Goal: Transaction & Acquisition: Purchase product/service

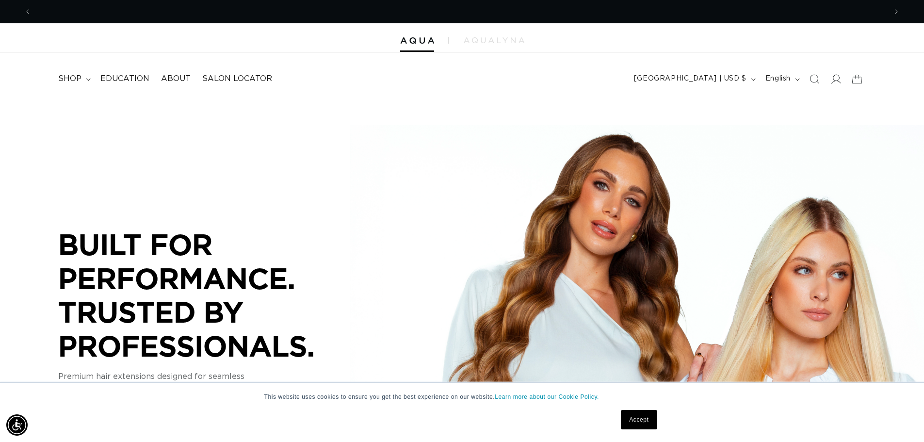
scroll to position [0, 855]
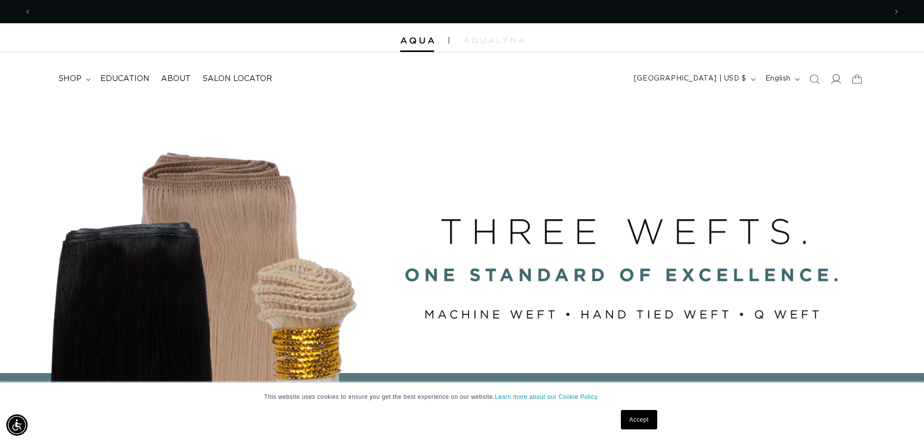
click at [842, 80] on span at bounding box center [835, 78] width 21 height 21
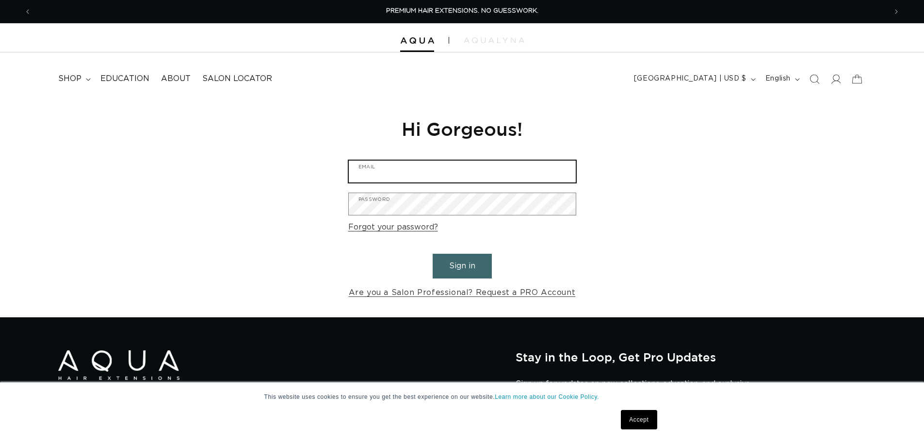
click at [432, 177] on input "Email" at bounding box center [462, 171] width 227 height 22
click at [415, 167] on input "Email" at bounding box center [462, 171] width 227 height 22
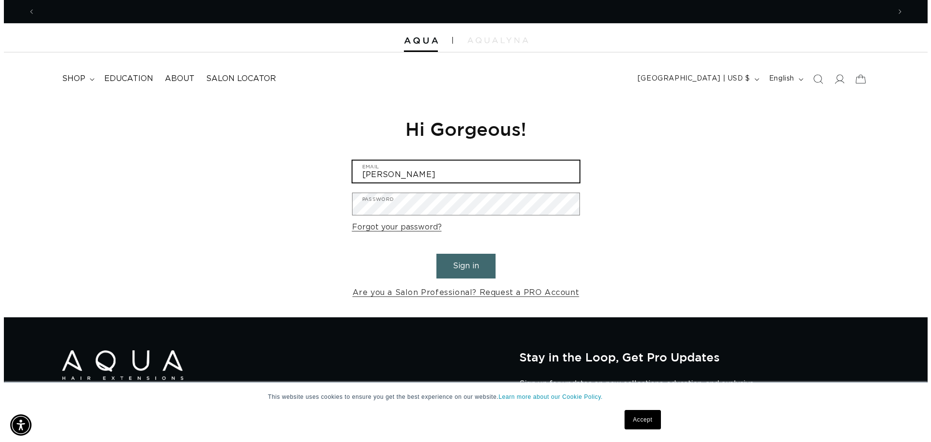
scroll to position [0, 1709]
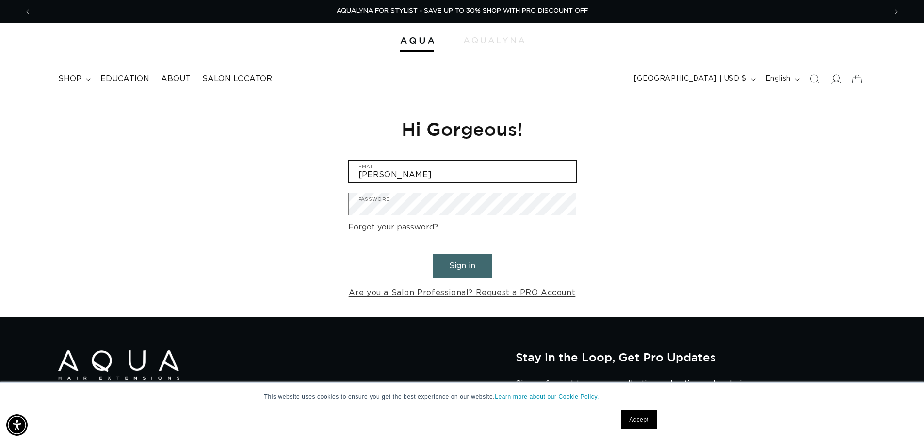
type input "a.reid2616@yahoo.com"
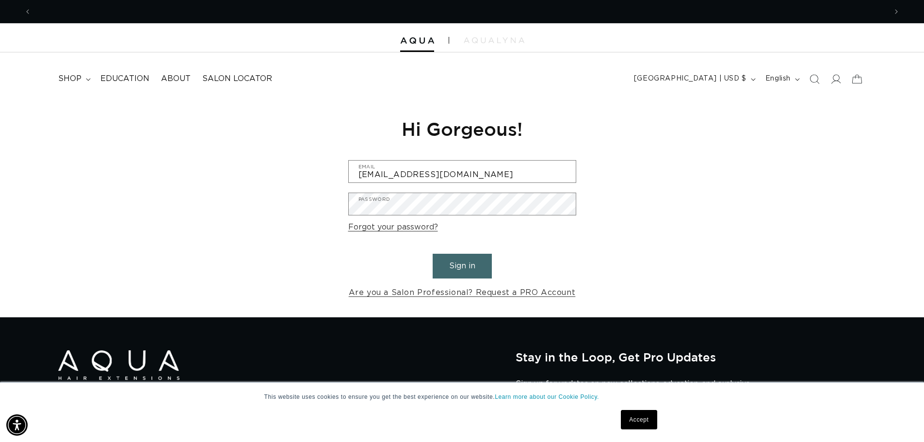
scroll to position [0, 0]
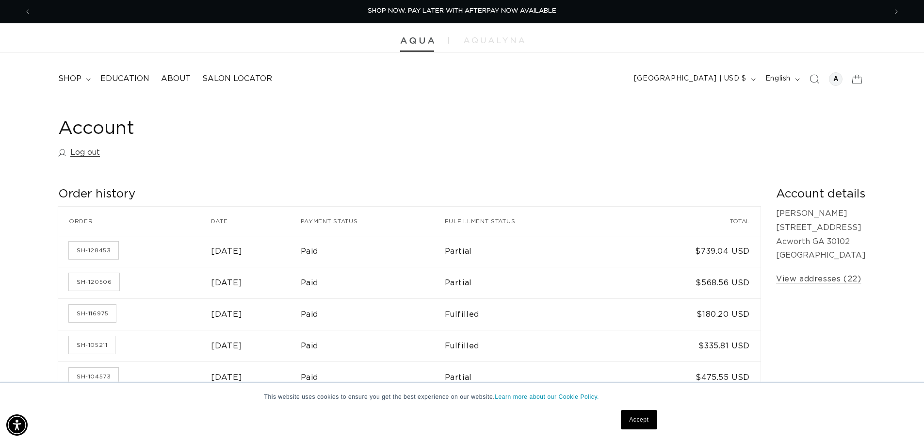
click at [427, 43] on img at bounding box center [417, 40] width 34 height 7
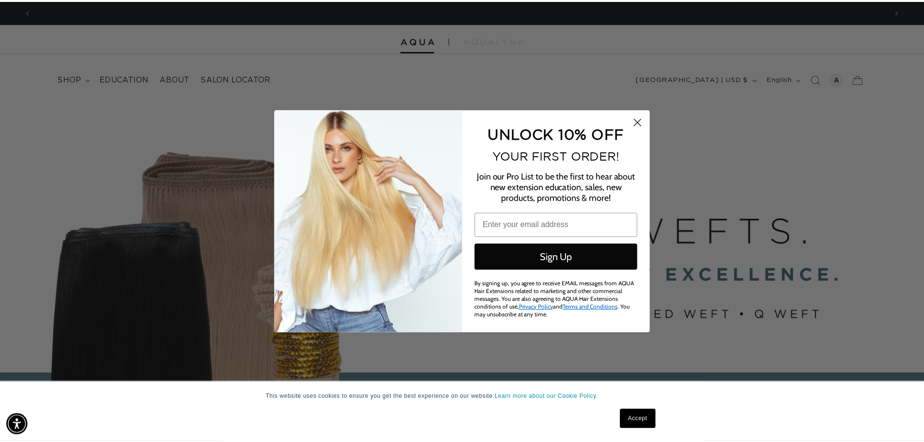
scroll to position [0, 1724]
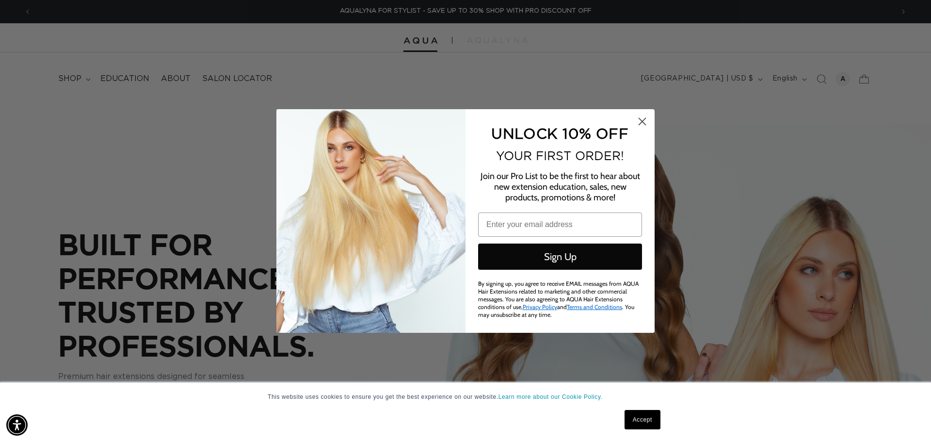
click at [639, 125] on icon "Close dialog" at bounding box center [642, 121] width 7 height 7
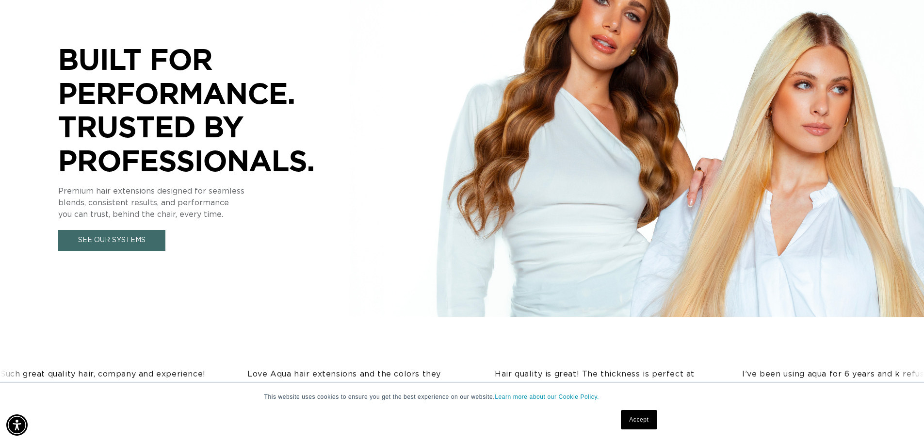
scroll to position [194, 0]
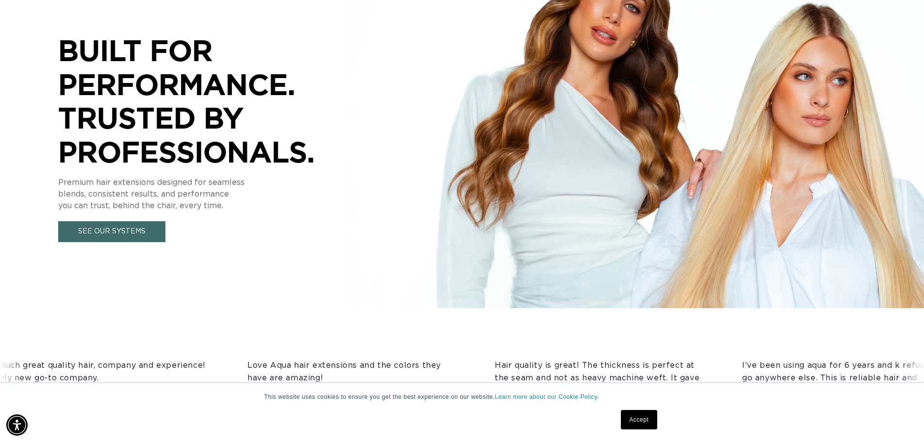
click at [630, 419] on link "Accept" at bounding box center [639, 419] width 36 height 19
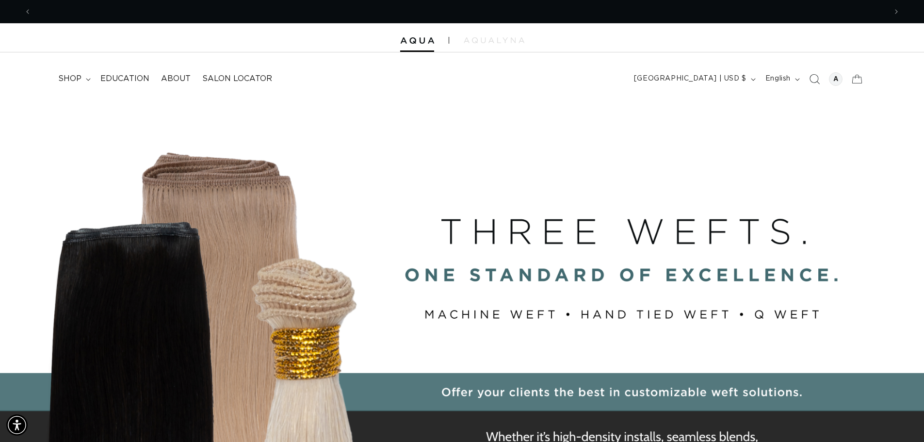
scroll to position [0, 1709]
click at [830, 80] on div at bounding box center [836, 79] width 14 height 14
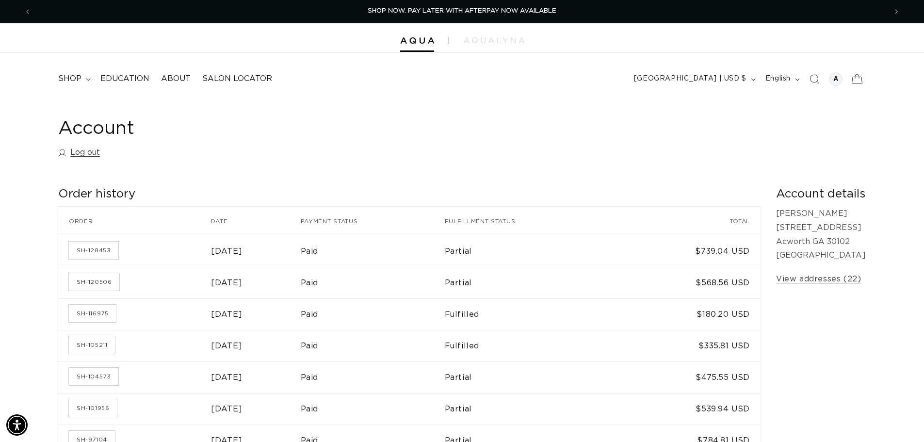
click at [853, 84] on icon at bounding box center [856, 78] width 23 height 23
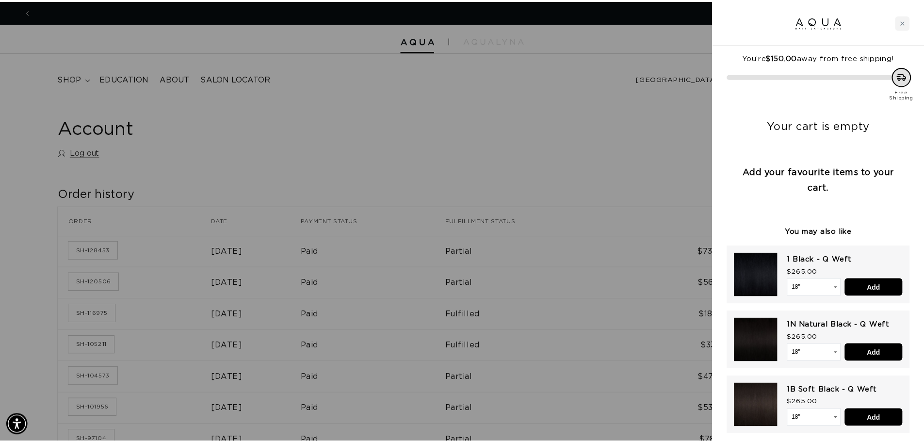
scroll to position [0, 1724]
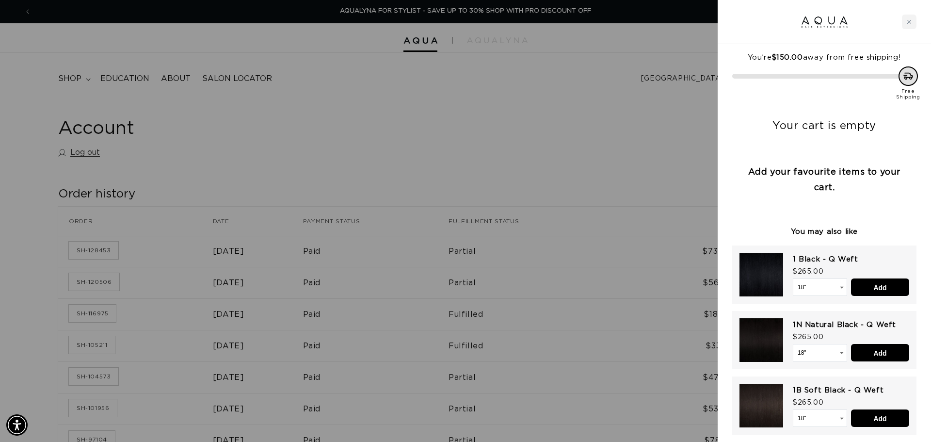
click at [684, 169] on div at bounding box center [465, 221] width 931 height 442
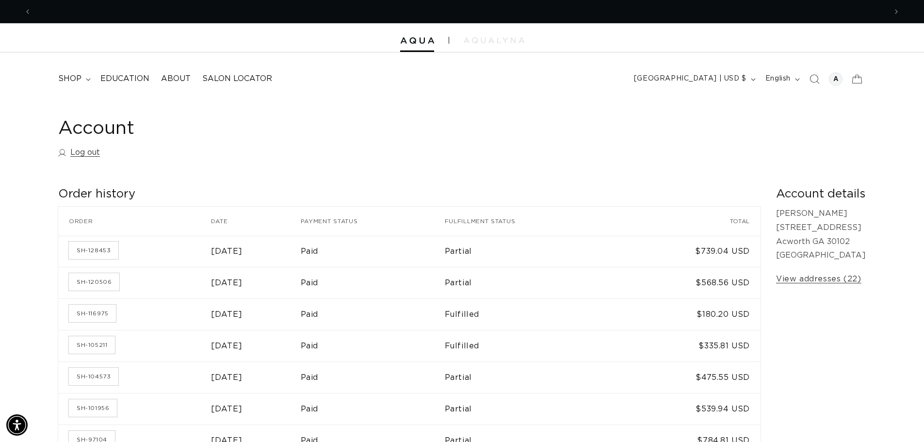
scroll to position [0, 855]
click at [78, 79] on span "shop" at bounding box center [69, 79] width 23 height 10
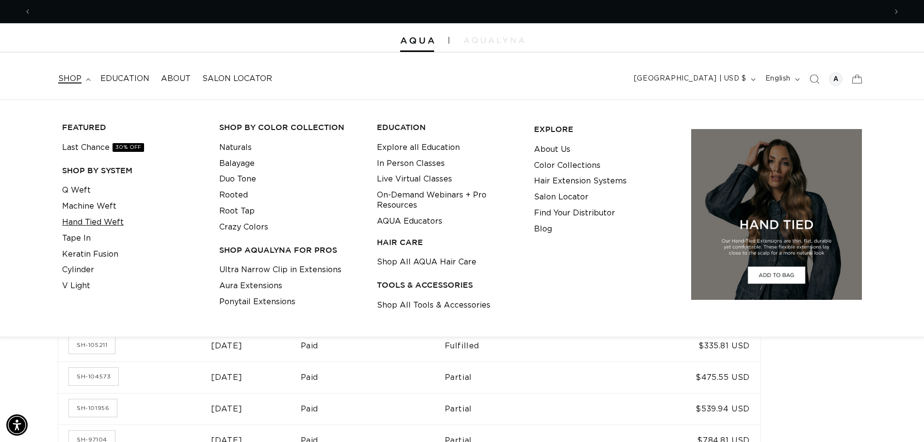
scroll to position [0, 0]
click at [102, 202] on link "Machine Weft" at bounding box center [89, 206] width 54 height 16
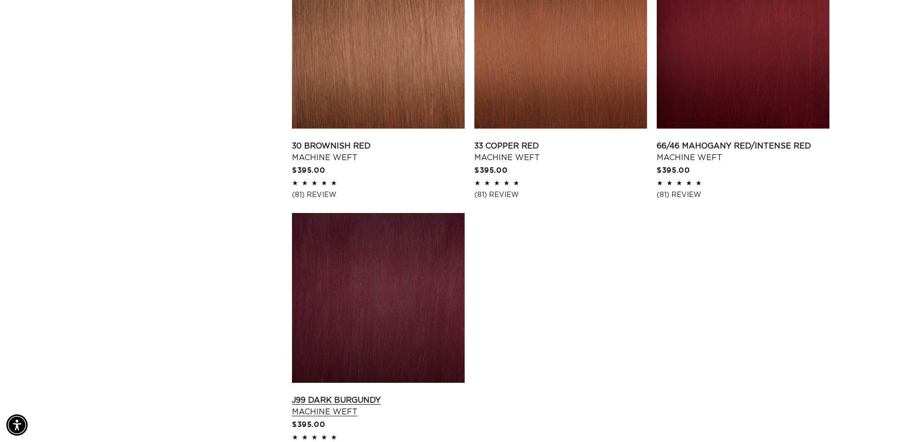
scroll to position [1503, 0]
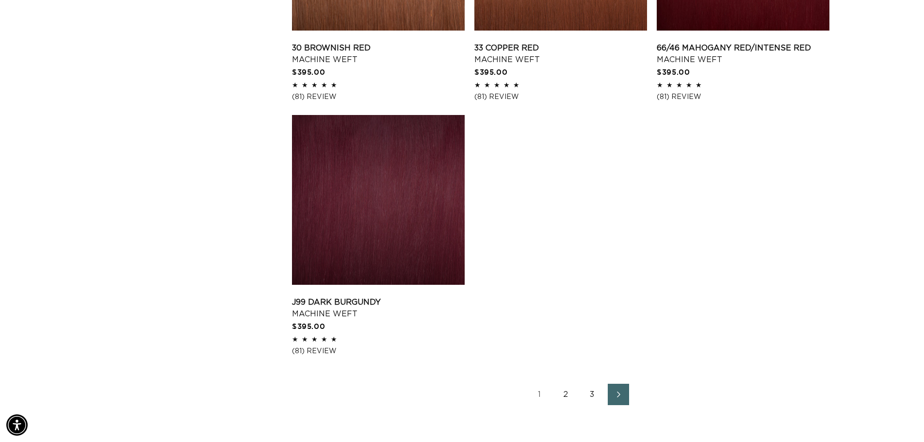
click at [566, 394] on link "2" at bounding box center [565, 393] width 21 height 21
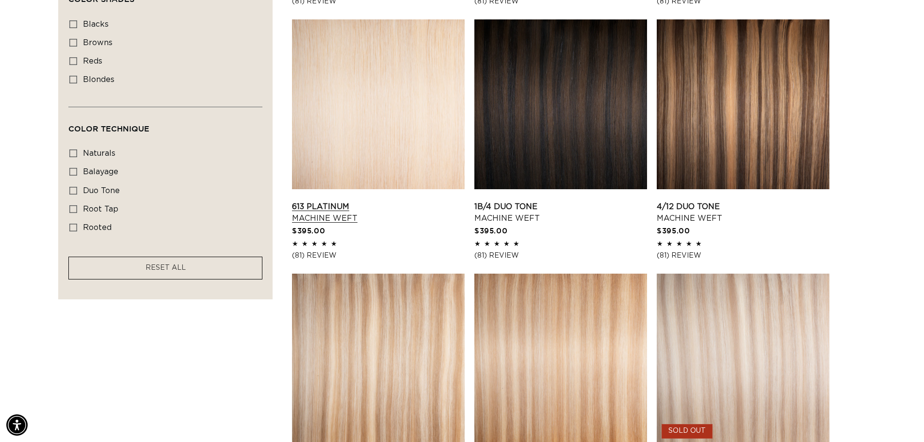
scroll to position [0, 855]
click at [502, 224] on link "1B/4 Duo Tone Machine Weft" at bounding box center [560, 212] width 173 height 23
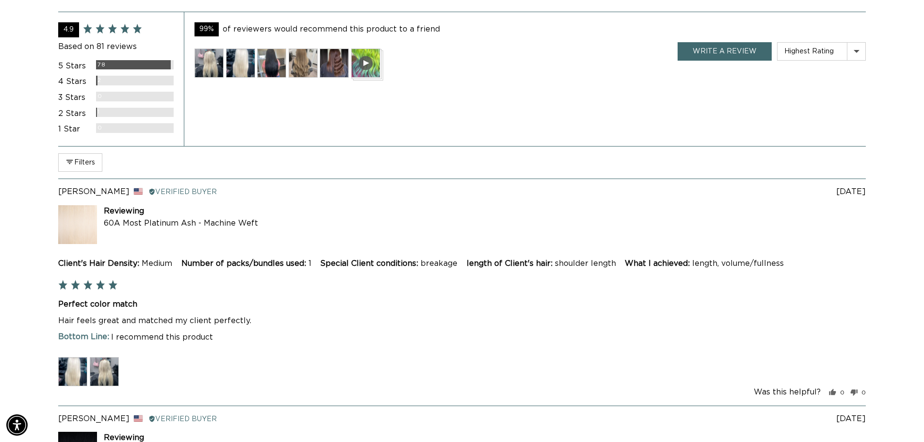
scroll to position [1794, 0]
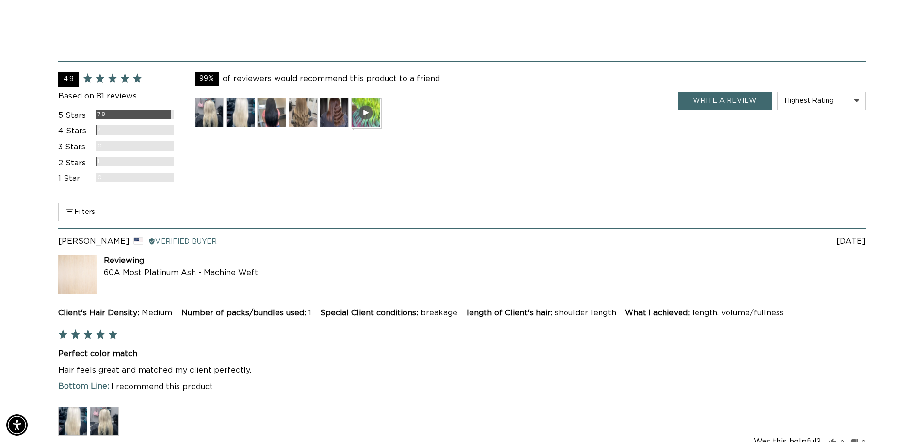
click at [369, 108] on div at bounding box center [365, 112] width 29 height 29
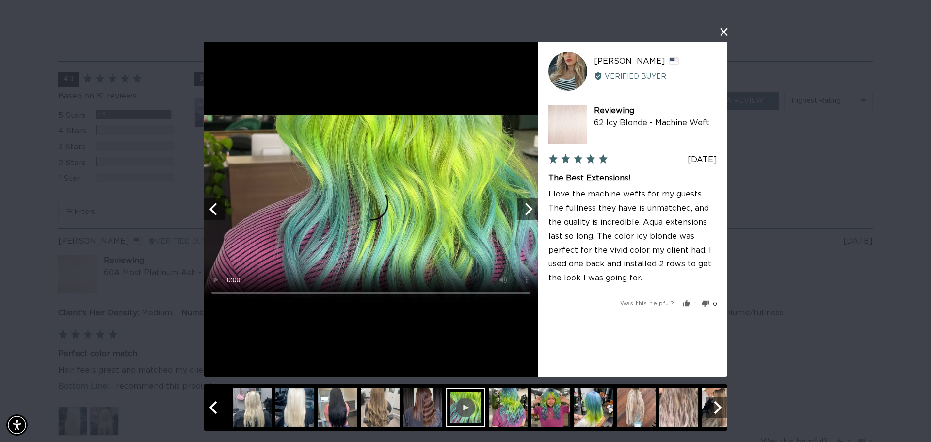
scroll to position [0, 1724]
click at [532, 206] on icon "Next" at bounding box center [527, 208] width 13 height 13
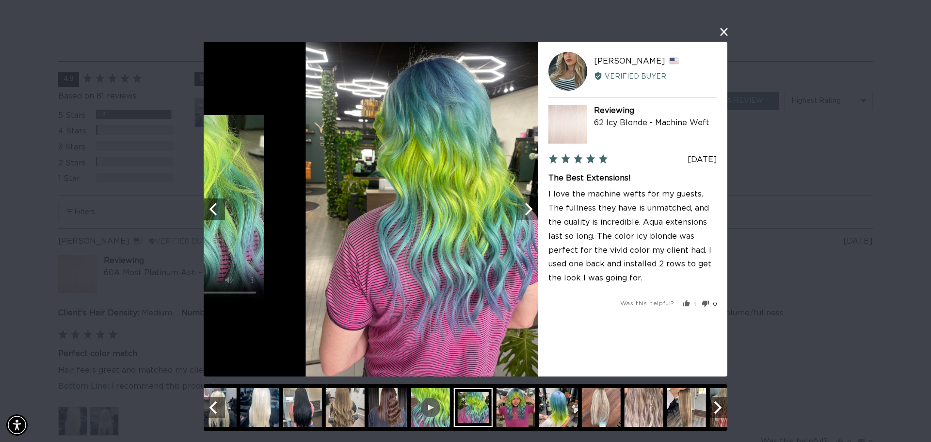
click at [532, 206] on icon "Next" at bounding box center [527, 208] width 13 height 13
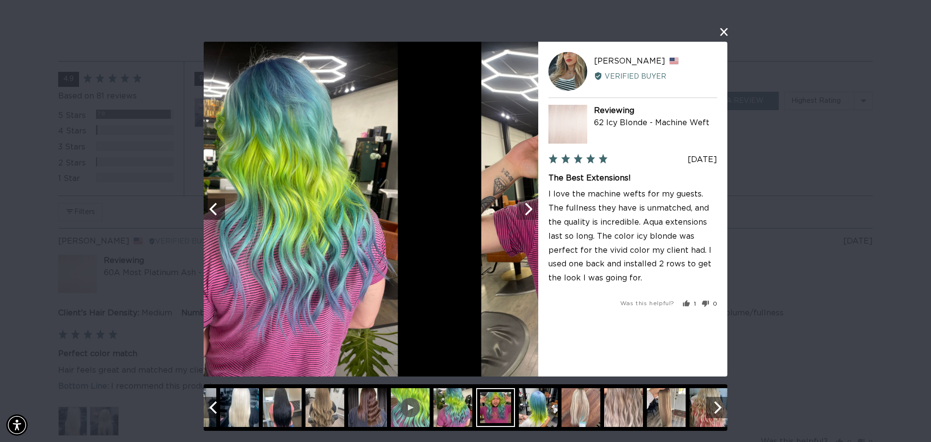
click at [532, 206] on icon "Next" at bounding box center [527, 208] width 13 height 13
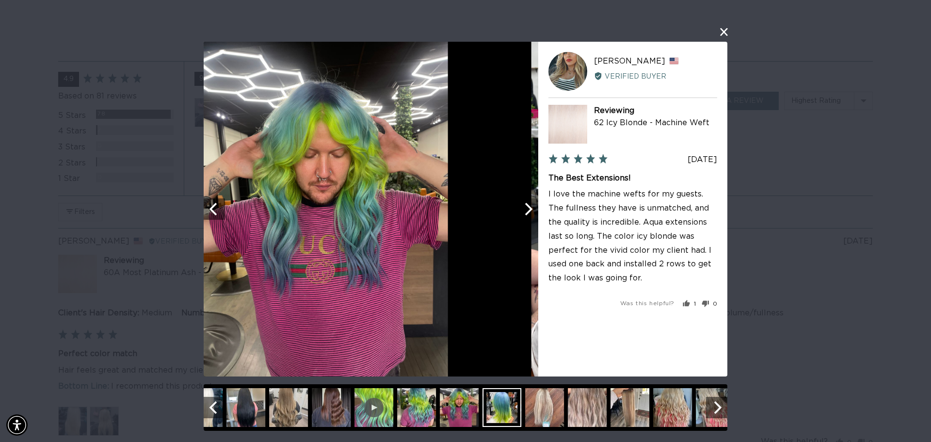
click at [532, 206] on icon "Next" at bounding box center [527, 208] width 13 height 13
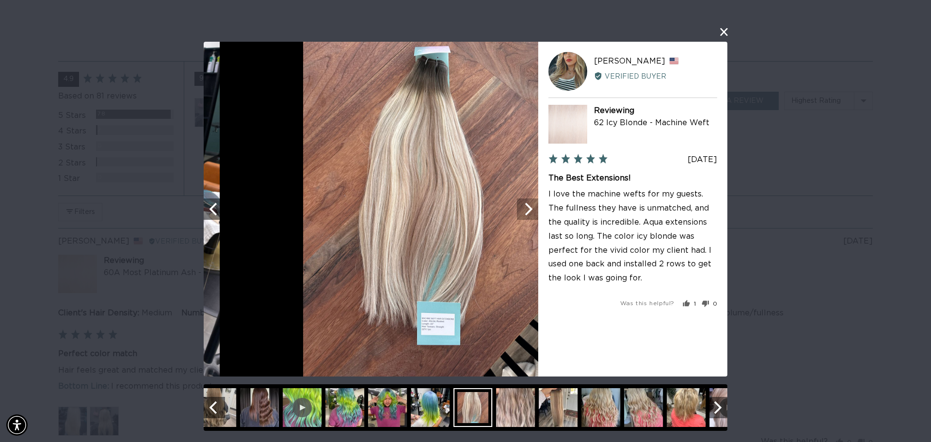
click at [532, 206] on icon "Next" at bounding box center [527, 208] width 13 height 13
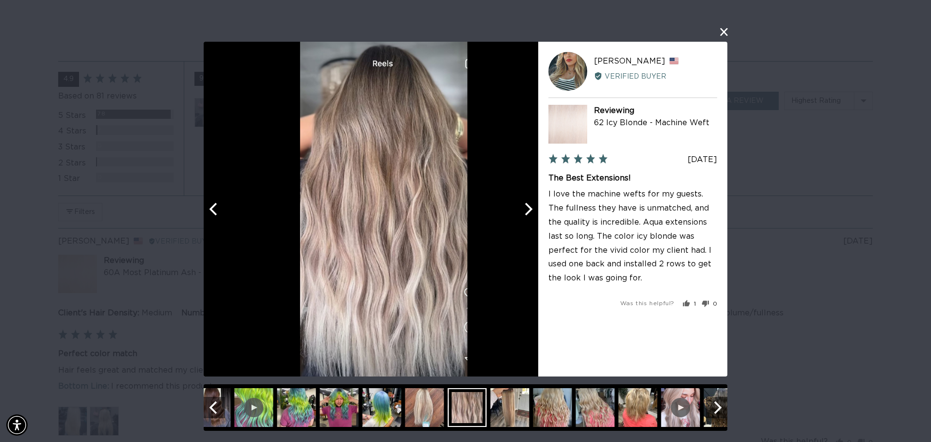
click at [532, 206] on icon "Next" at bounding box center [527, 208] width 13 height 13
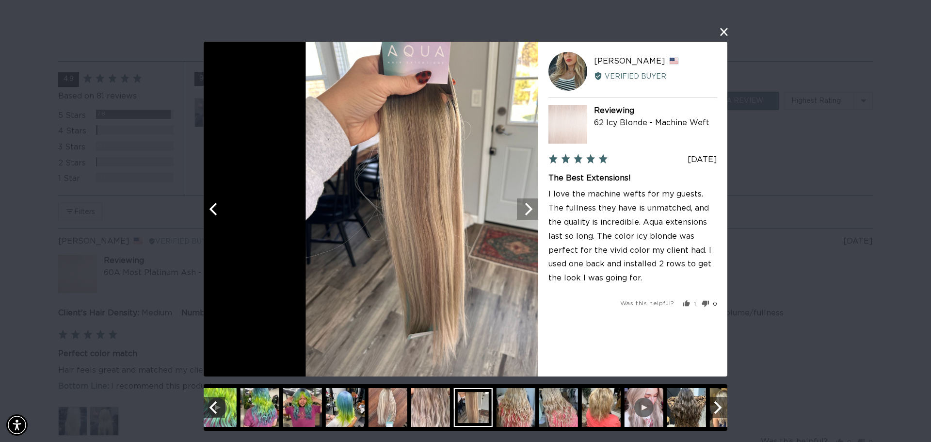
scroll to position [0, 0]
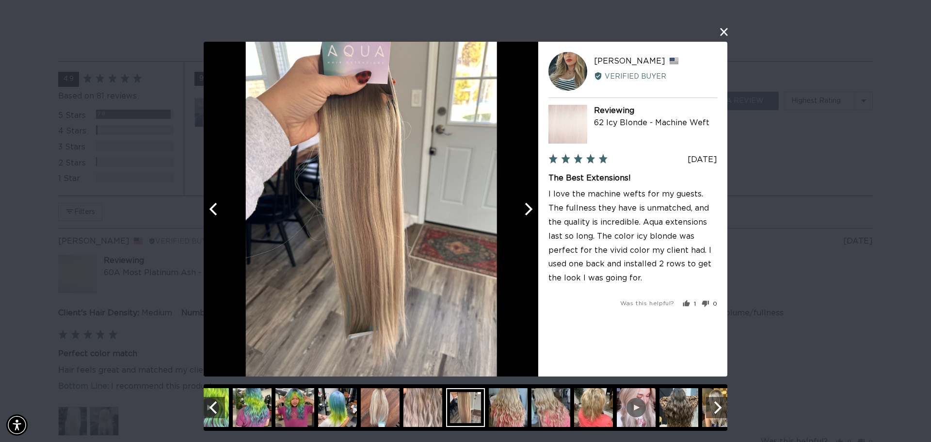
click at [532, 206] on icon "Next" at bounding box center [527, 208] width 13 height 13
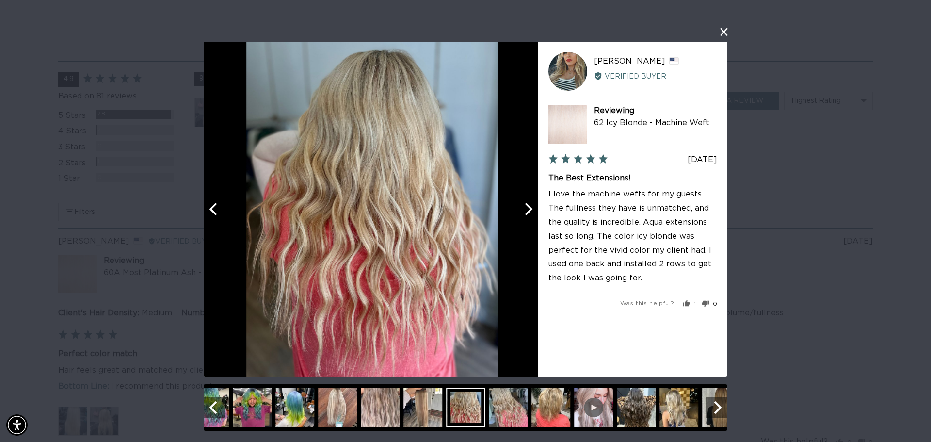
click at [532, 206] on icon "Next" at bounding box center [527, 208] width 13 height 13
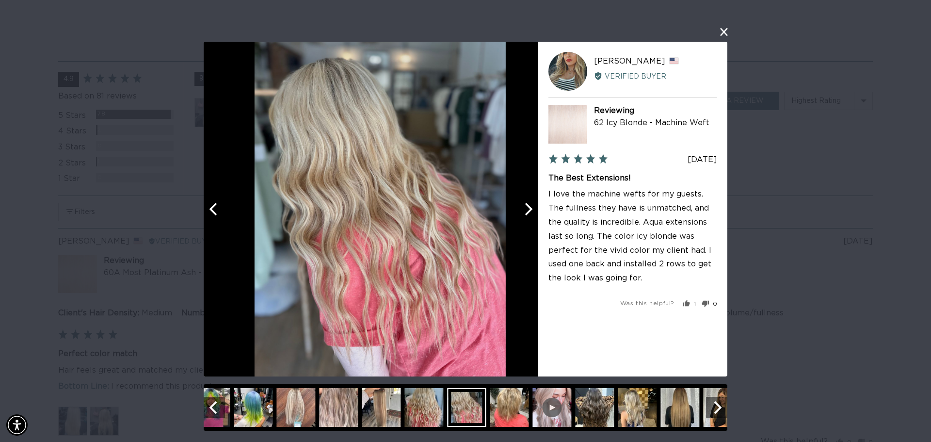
click at [532, 206] on icon "Next" at bounding box center [527, 208] width 13 height 13
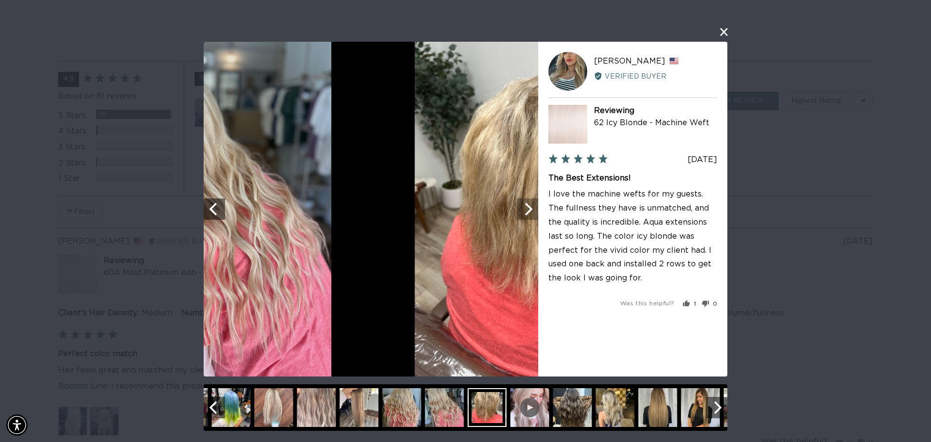
click at [533, 206] on icon "Next" at bounding box center [527, 208] width 13 height 13
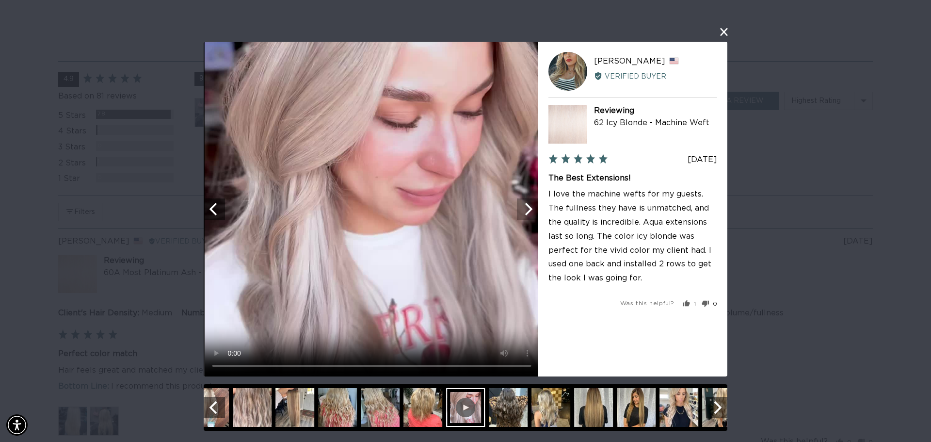
click at [533, 206] on icon "Next" at bounding box center [527, 208] width 13 height 13
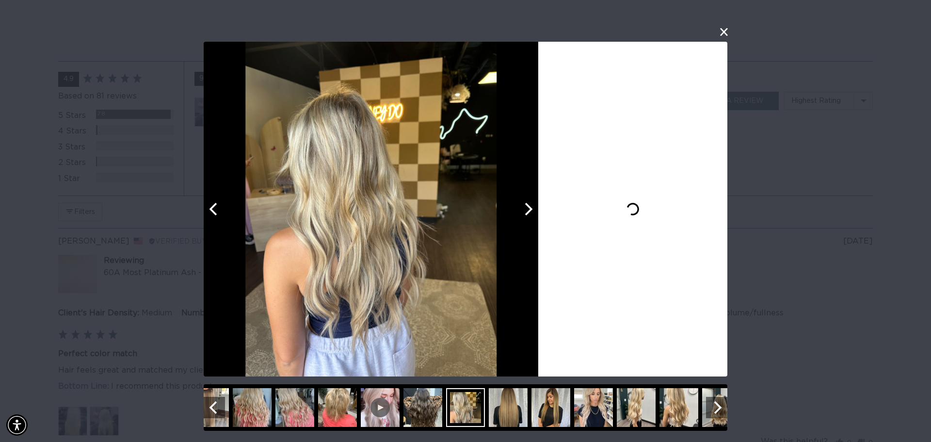
click at [218, 214] on icon "Previous" at bounding box center [214, 208] width 13 height 13
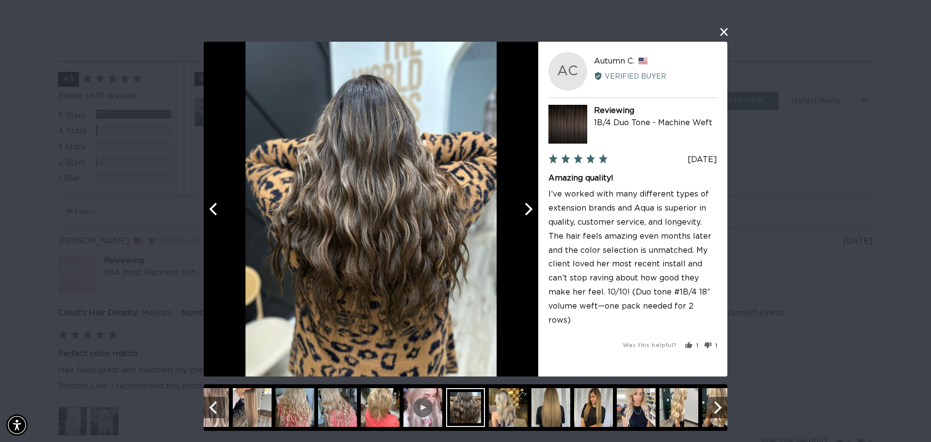
scroll to position [0, 1724]
click at [528, 213] on icon "Next" at bounding box center [529, 208] width 8 height 13
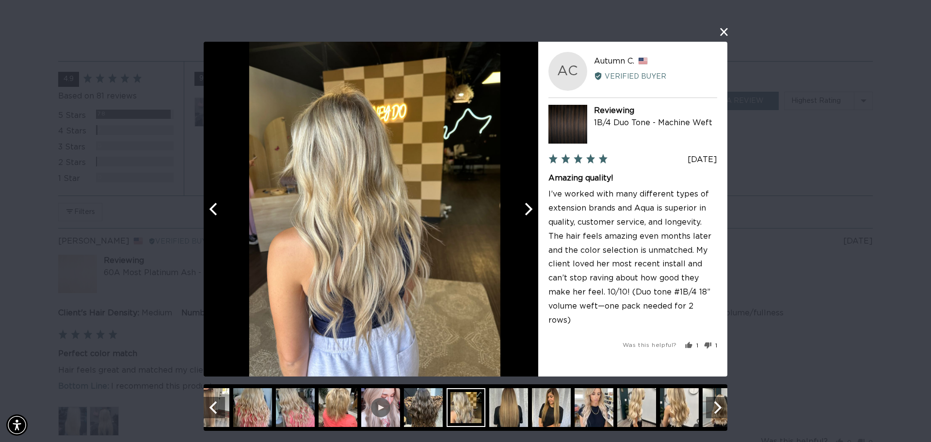
click at [528, 213] on icon "Next" at bounding box center [529, 208] width 8 height 13
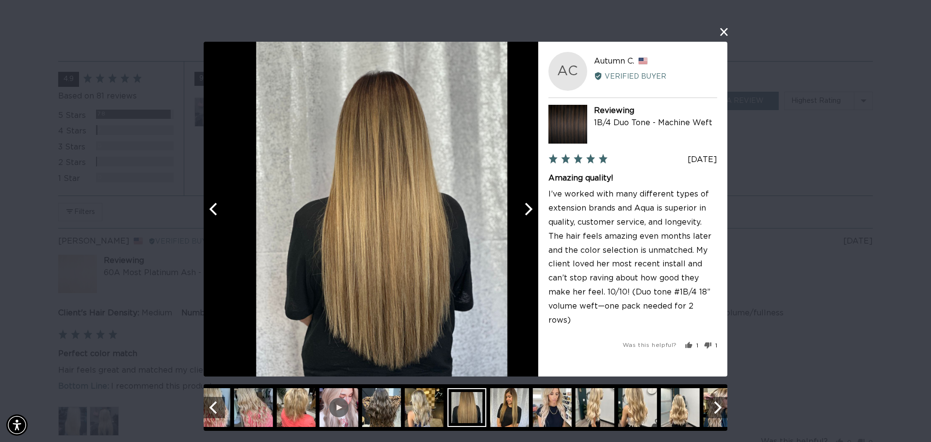
click at [528, 213] on icon "Next" at bounding box center [529, 208] width 8 height 13
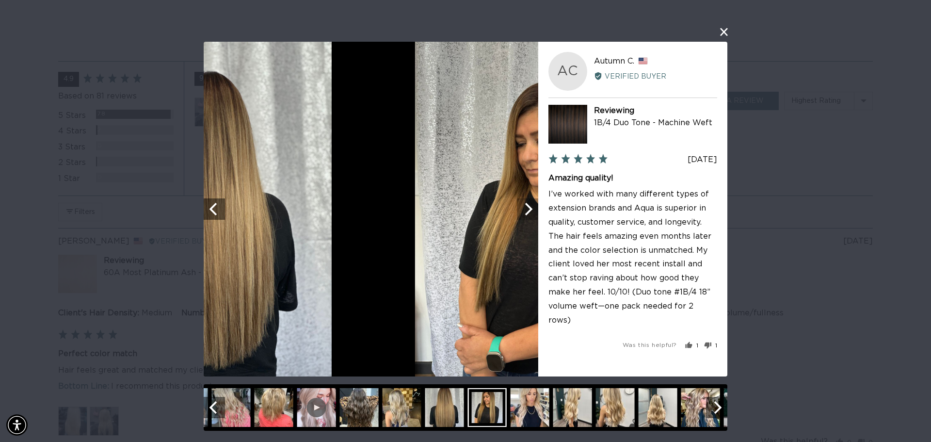
click at [528, 213] on icon "Next" at bounding box center [529, 208] width 8 height 13
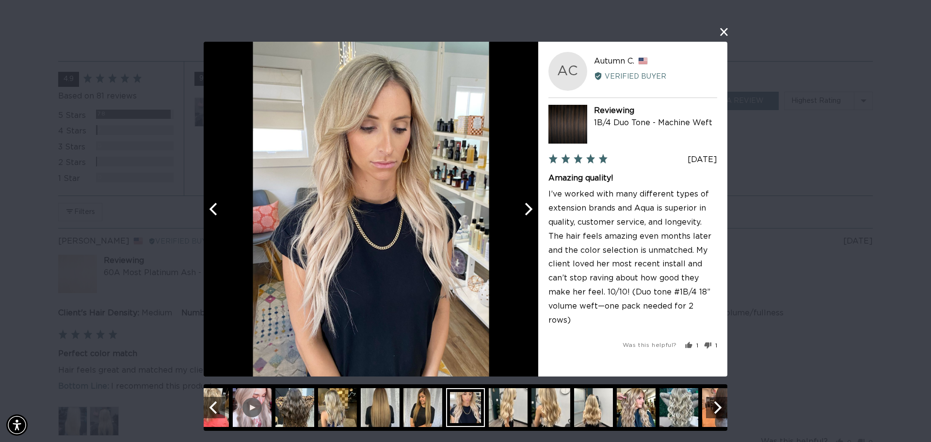
click at [528, 213] on icon "Next" at bounding box center [529, 208] width 8 height 13
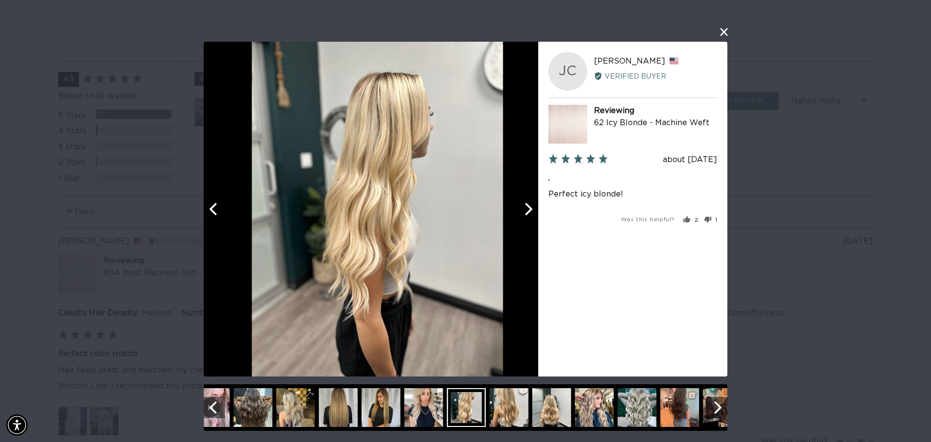
scroll to position [0, 862]
click at [528, 213] on icon "Next" at bounding box center [529, 208] width 8 height 13
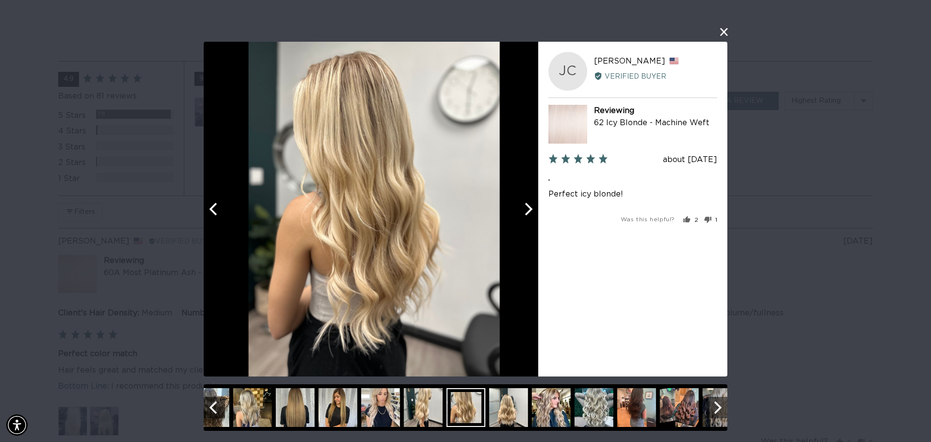
click at [528, 213] on icon "Next" at bounding box center [529, 208] width 8 height 13
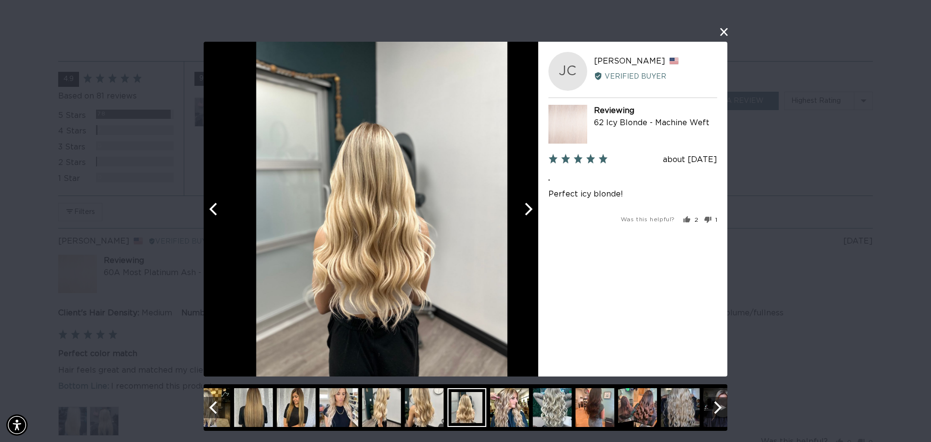
click at [528, 213] on icon "Next" at bounding box center [529, 208] width 8 height 13
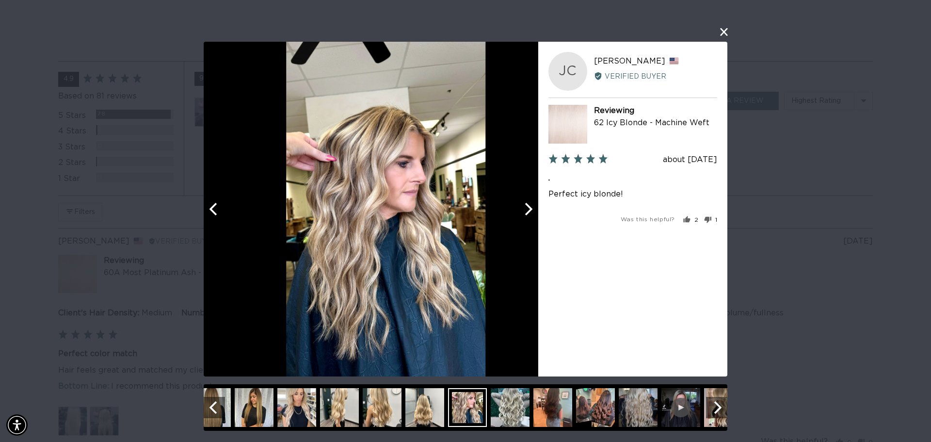
click at [528, 213] on icon "Next" at bounding box center [529, 208] width 8 height 13
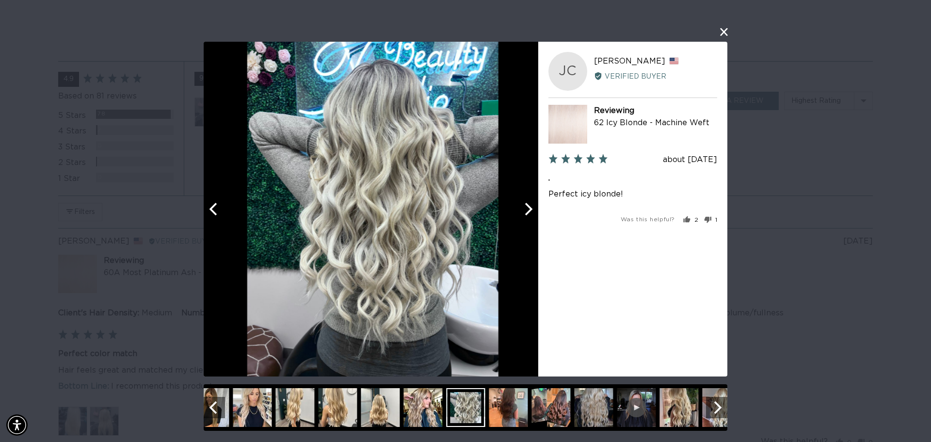
click at [528, 213] on icon "Next" at bounding box center [529, 208] width 8 height 13
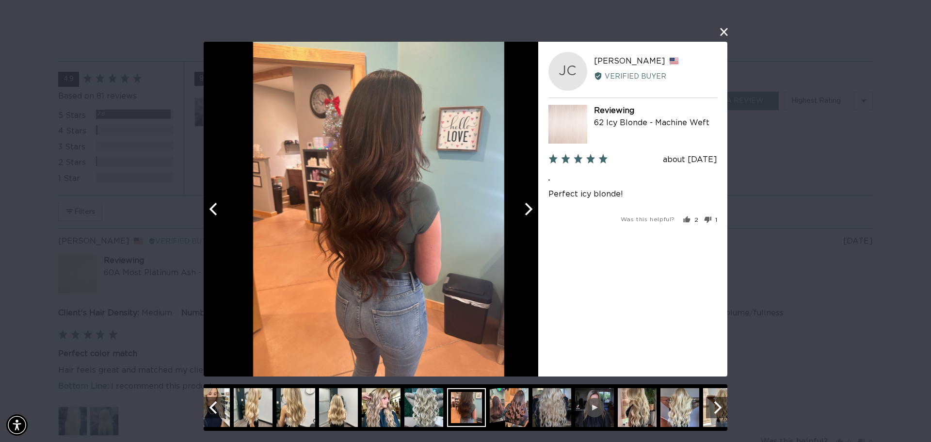
scroll to position [0, 1724]
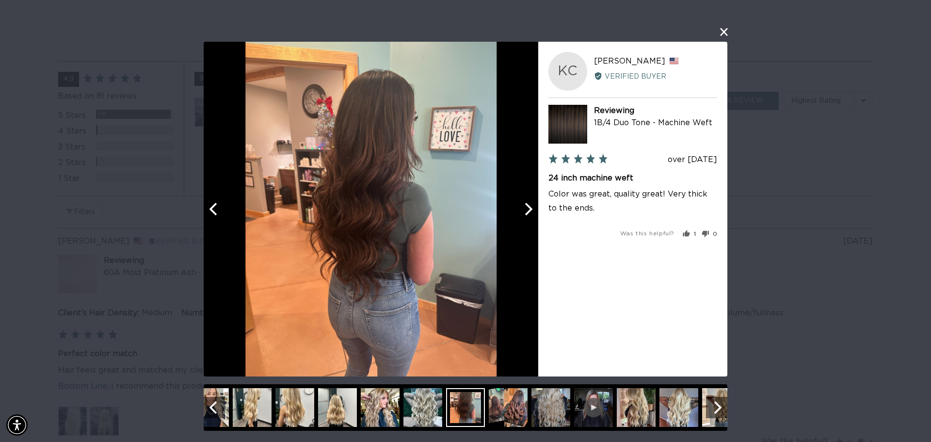
click at [528, 213] on icon "Next" at bounding box center [529, 208] width 8 height 13
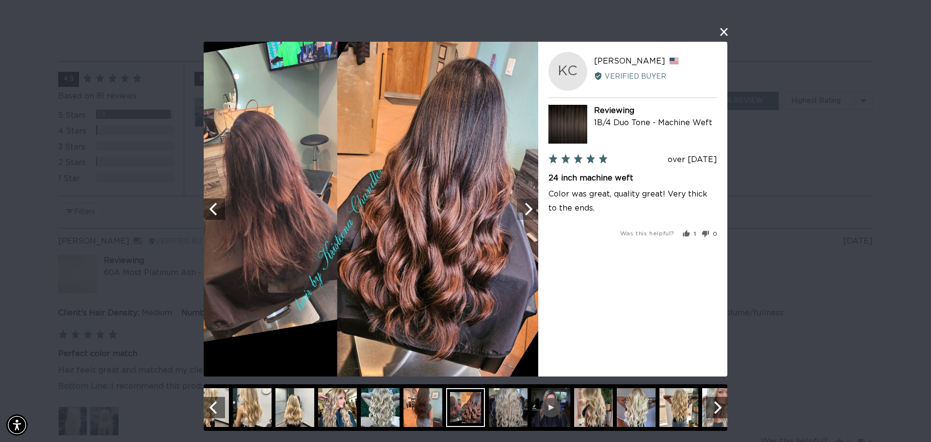
click at [528, 213] on icon "Next" at bounding box center [529, 208] width 8 height 13
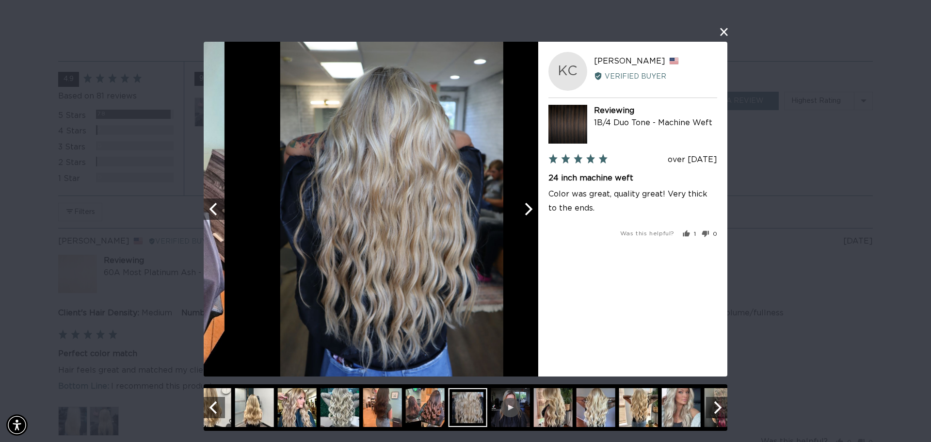
scroll to position [0, 0]
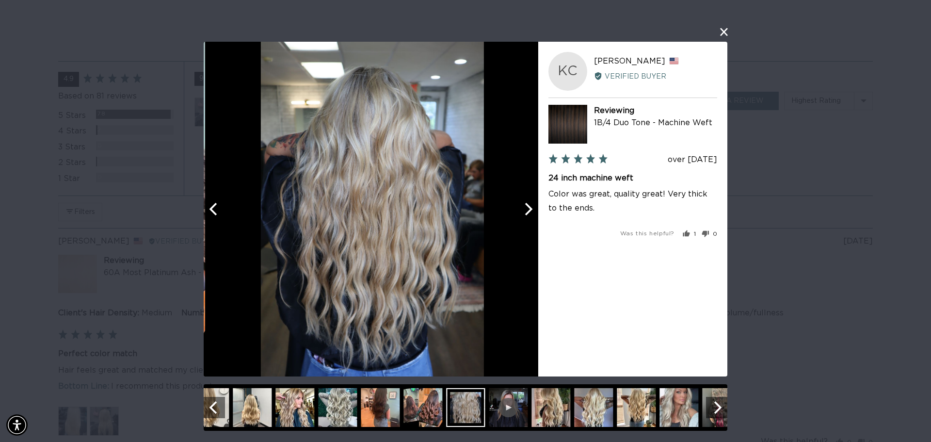
click at [528, 213] on icon "Next" at bounding box center [529, 208] width 8 height 13
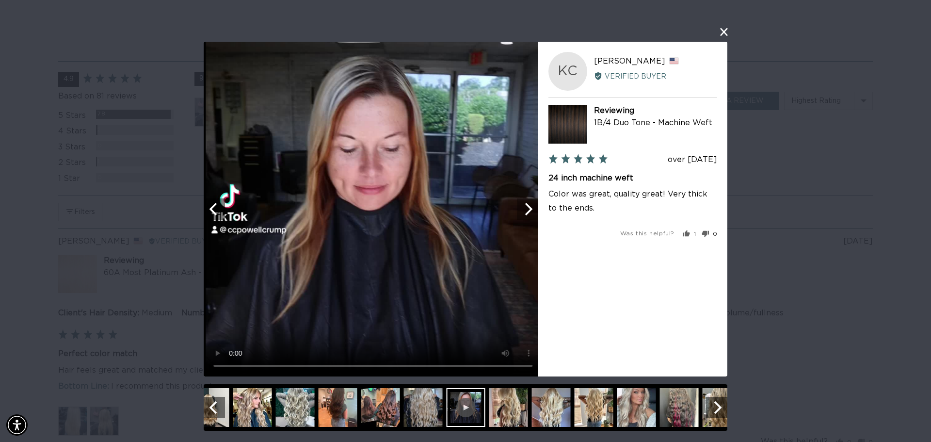
click at [528, 213] on icon "Next" at bounding box center [529, 208] width 8 height 13
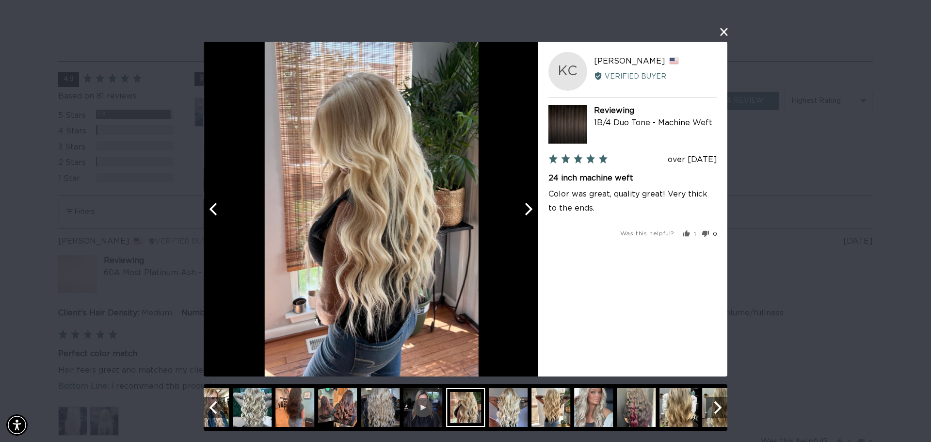
click at [528, 213] on icon "Next" at bounding box center [529, 208] width 8 height 13
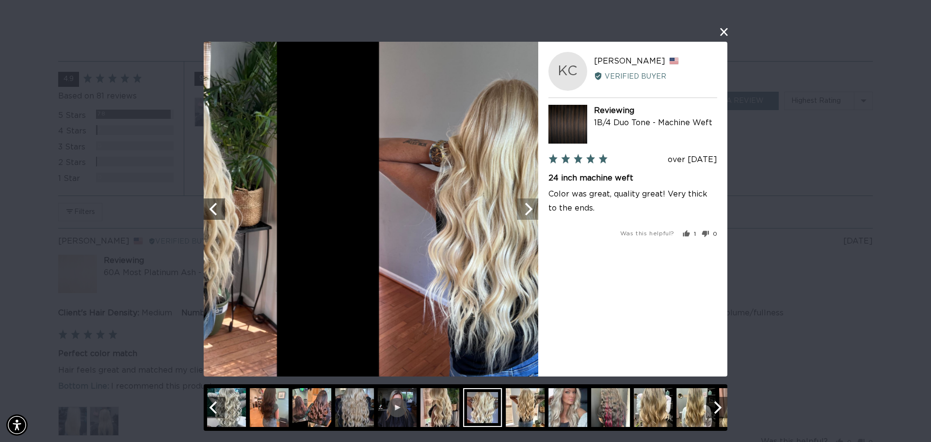
click at [528, 213] on icon "Next" at bounding box center [529, 208] width 8 height 13
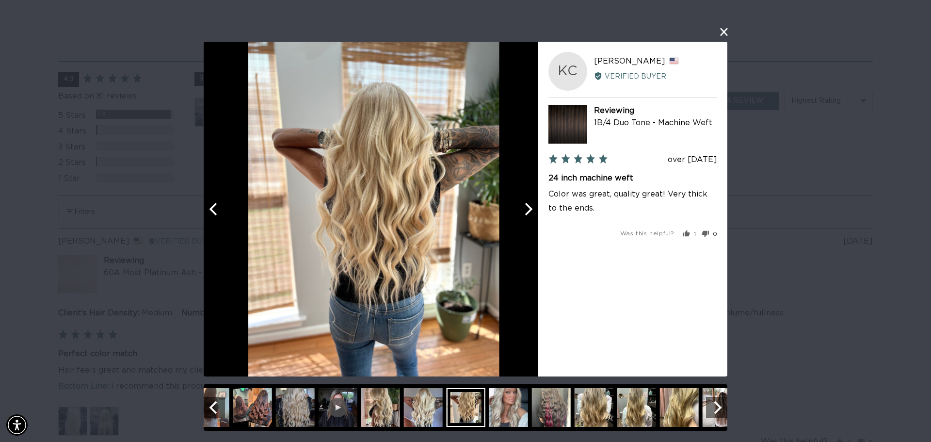
click at [528, 213] on icon "Next" at bounding box center [529, 208] width 8 height 13
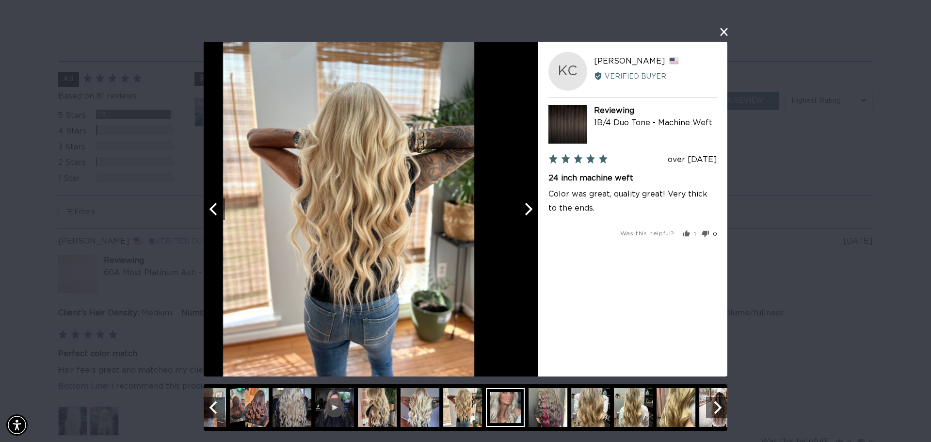
scroll to position [0, 862]
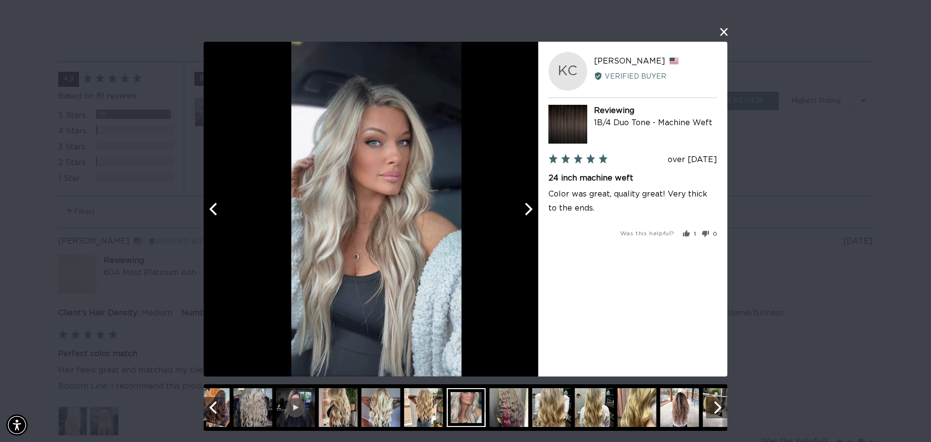
click at [528, 213] on icon "Next" at bounding box center [529, 208] width 8 height 13
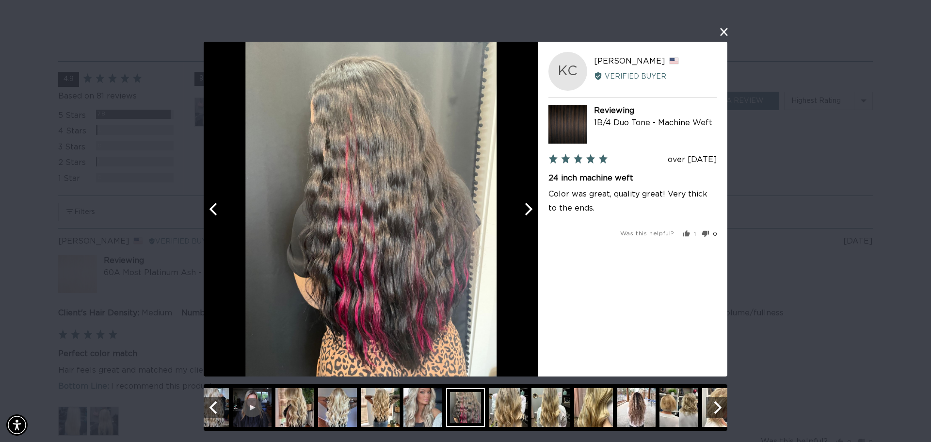
click at [528, 213] on icon "Next" at bounding box center [529, 208] width 8 height 13
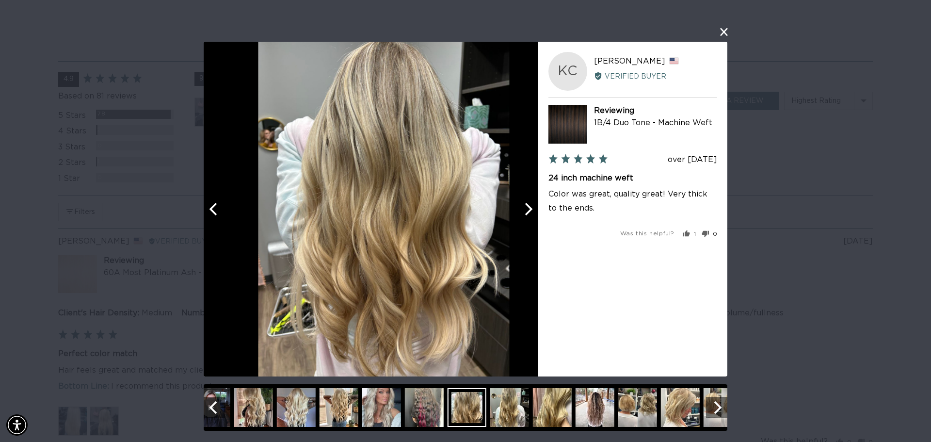
click at [528, 213] on icon "Next" at bounding box center [529, 208] width 8 height 13
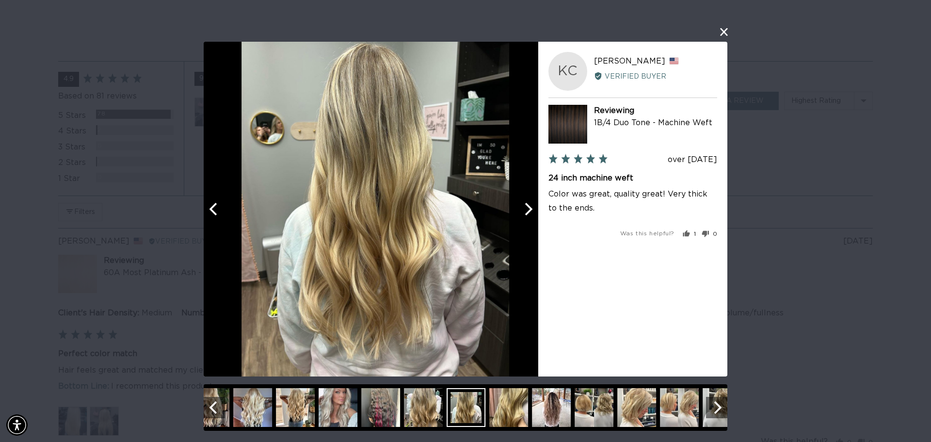
click at [528, 213] on icon "Next" at bounding box center [529, 208] width 8 height 13
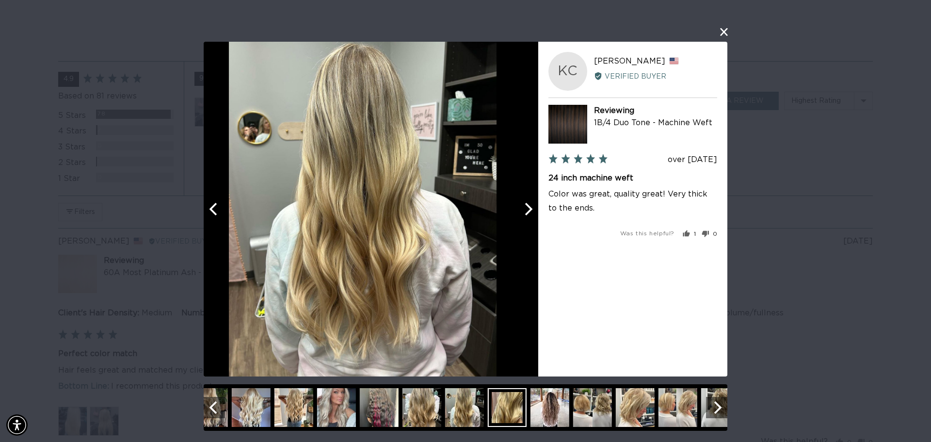
scroll to position [0, 1724]
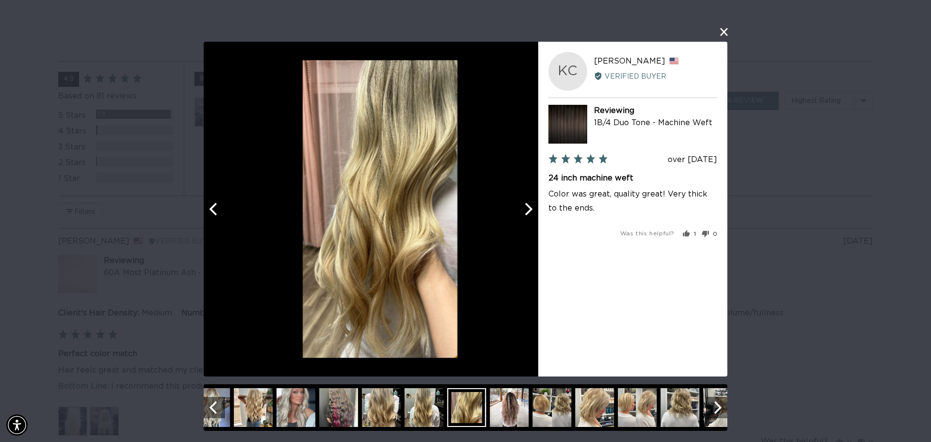
click at [528, 213] on icon "Next" at bounding box center [529, 208] width 8 height 13
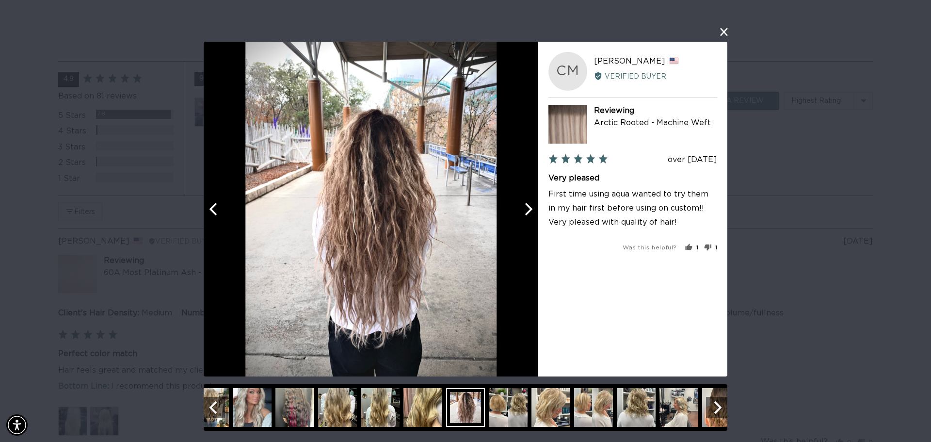
scroll to position [0, 862]
click at [528, 213] on icon "Next" at bounding box center [527, 208] width 13 height 13
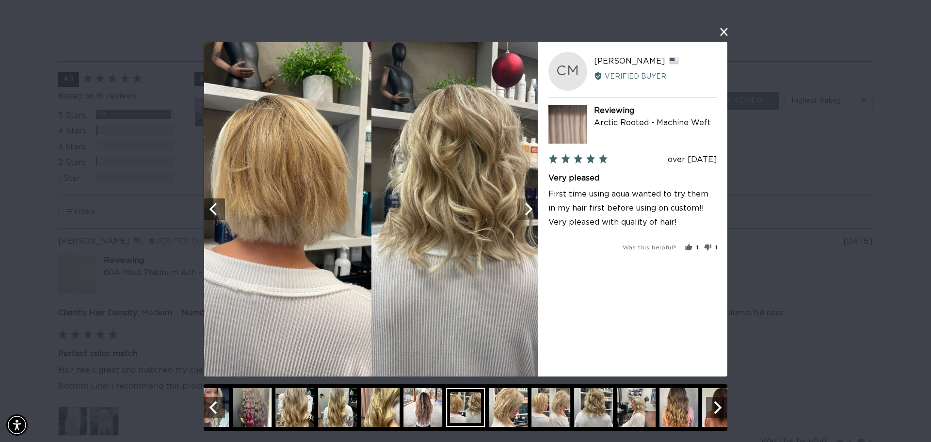
click at [529, 213] on icon "Next" at bounding box center [527, 208] width 13 height 13
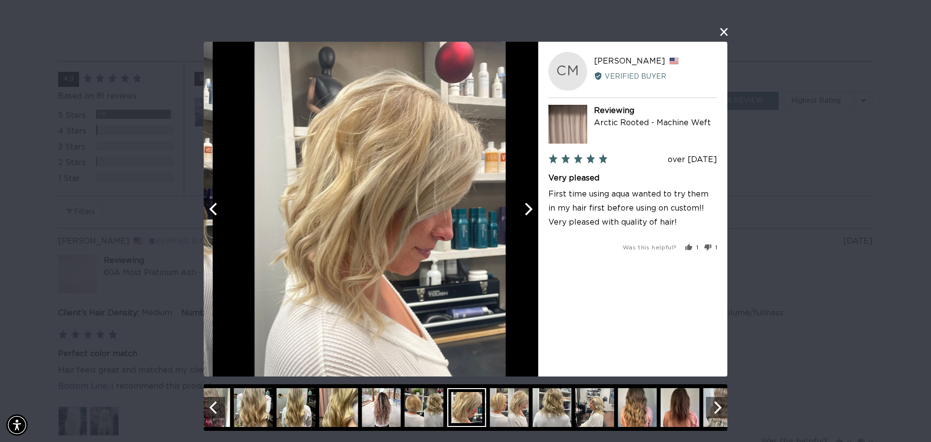
click at [529, 213] on icon "Next" at bounding box center [527, 208] width 13 height 13
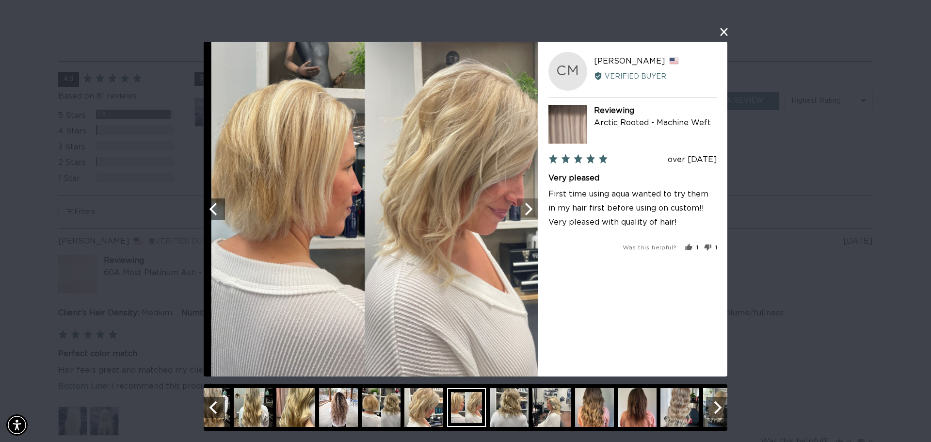
click at [529, 213] on icon "Next" at bounding box center [527, 208] width 13 height 13
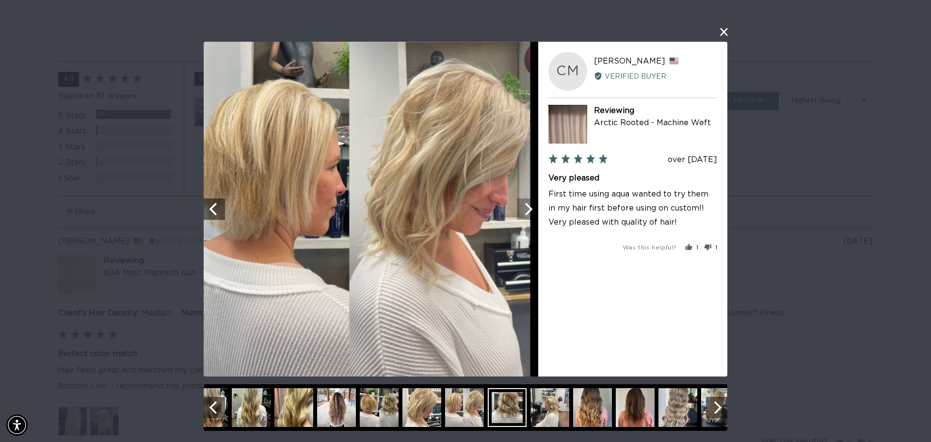
scroll to position [0, 1724]
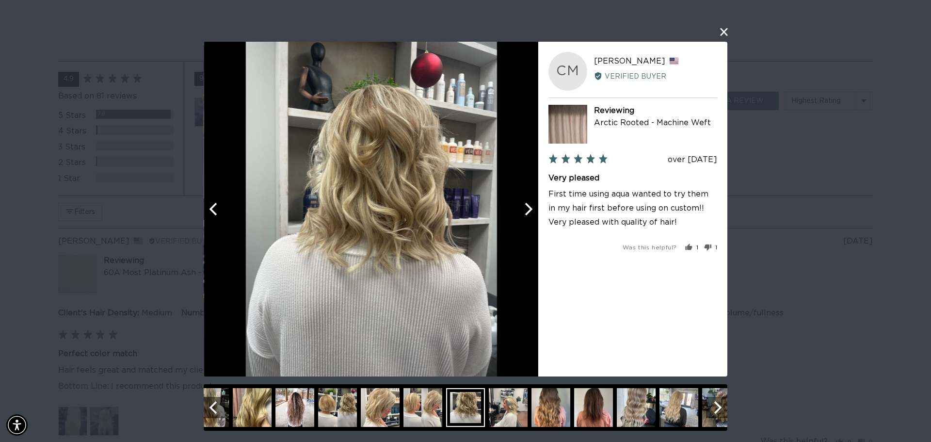
click at [529, 213] on icon "Next" at bounding box center [527, 208] width 13 height 13
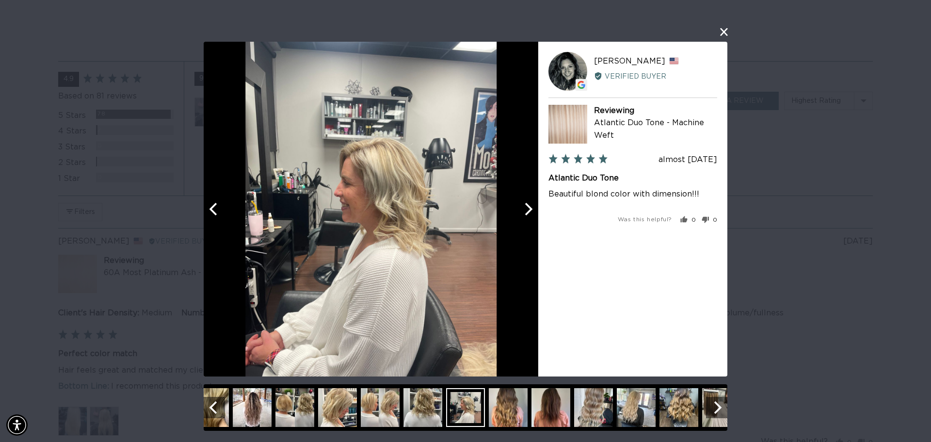
click at [529, 213] on icon "Next" at bounding box center [527, 208] width 13 height 13
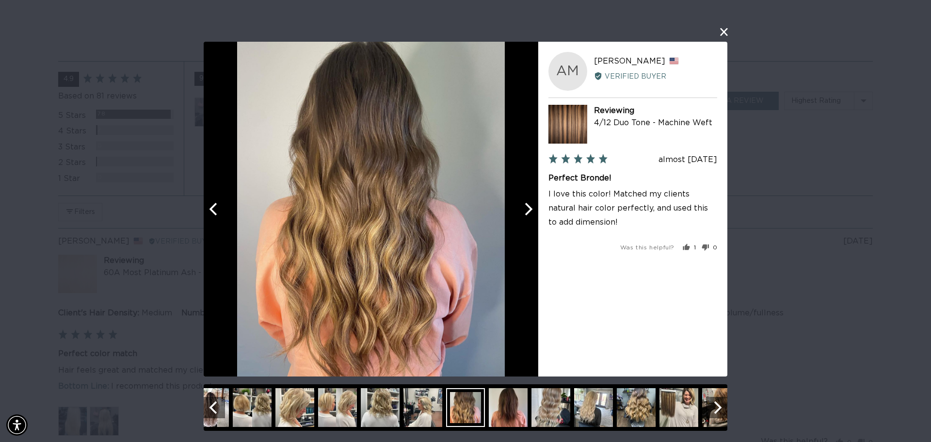
click at [529, 213] on icon "Next" at bounding box center [527, 208] width 13 height 13
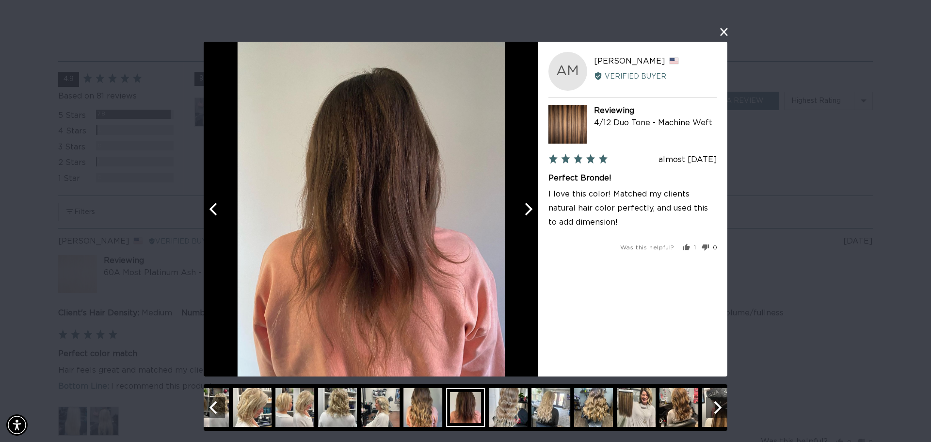
click at [529, 213] on icon "Next" at bounding box center [527, 208] width 13 height 13
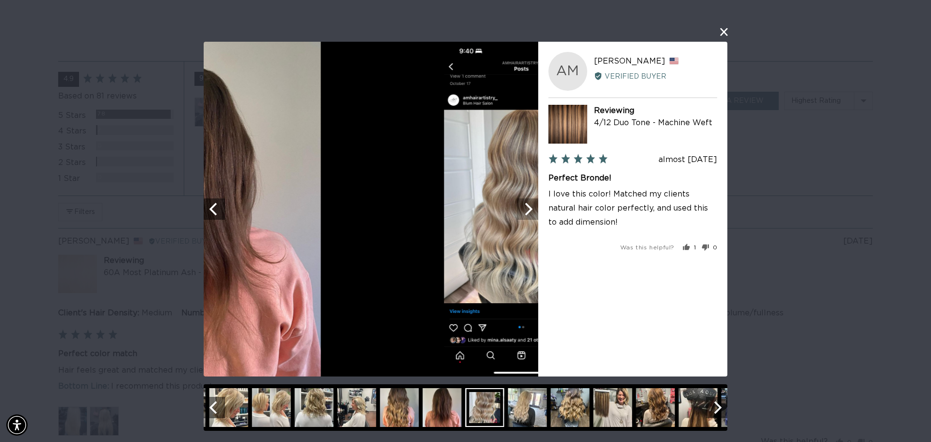
scroll to position [0, 0]
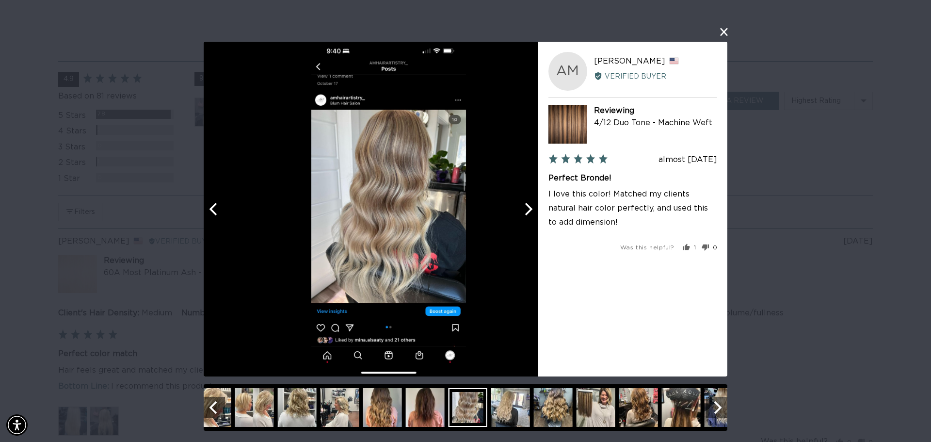
click at [529, 213] on icon "Next" at bounding box center [527, 208] width 13 height 13
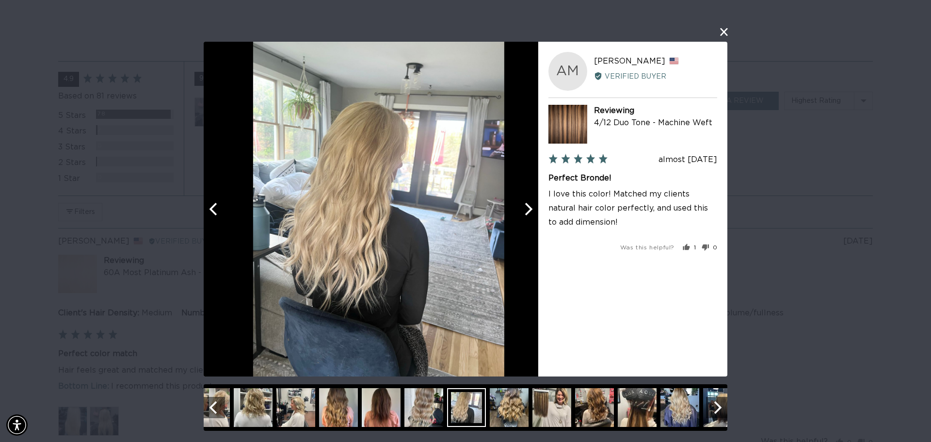
click at [529, 213] on icon "Next" at bounding box center [527, 208] width 13 height 13
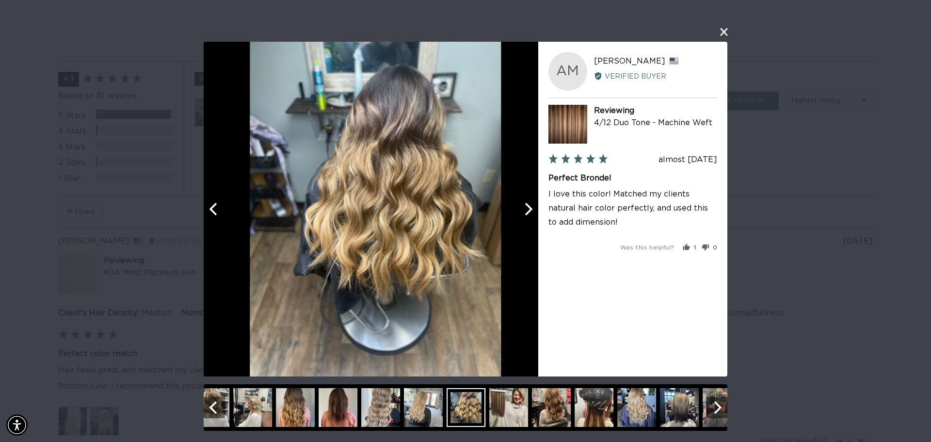
click at [529, 213] on icon "Next" at bounding box center [527, 208] width 13 height 13
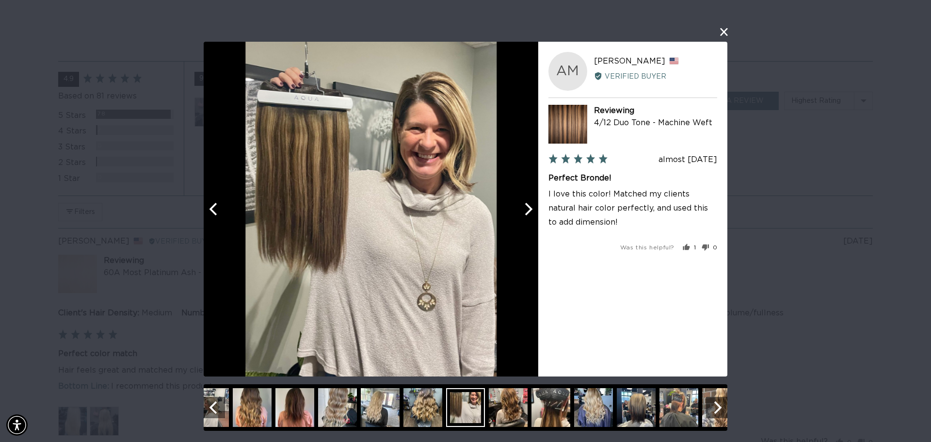
click at [529, 213] on icon "Next" at bounding box center [527, 208] width 13 height 13
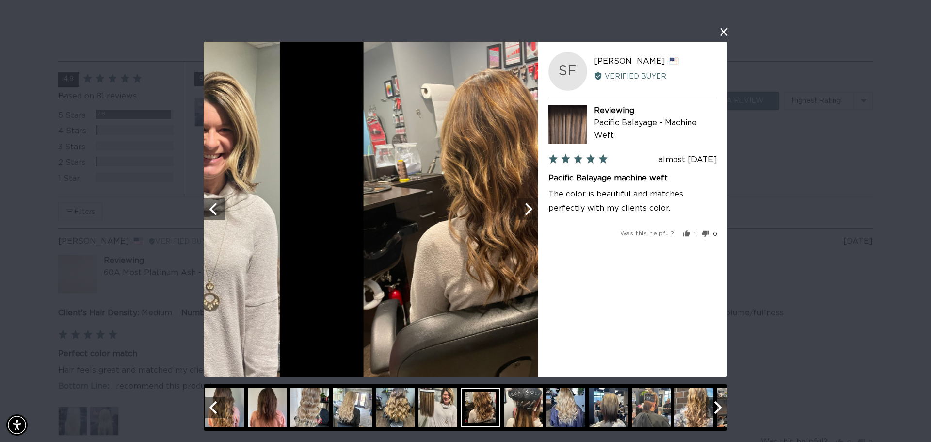
scroll to position [0, 862]
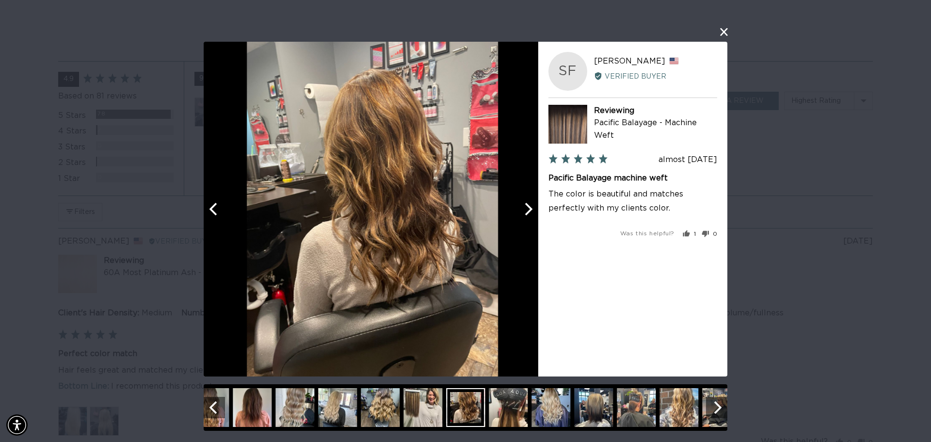
click at [529, 213] on icon "Next" at bounding box center [527, 208] width 13 height 13
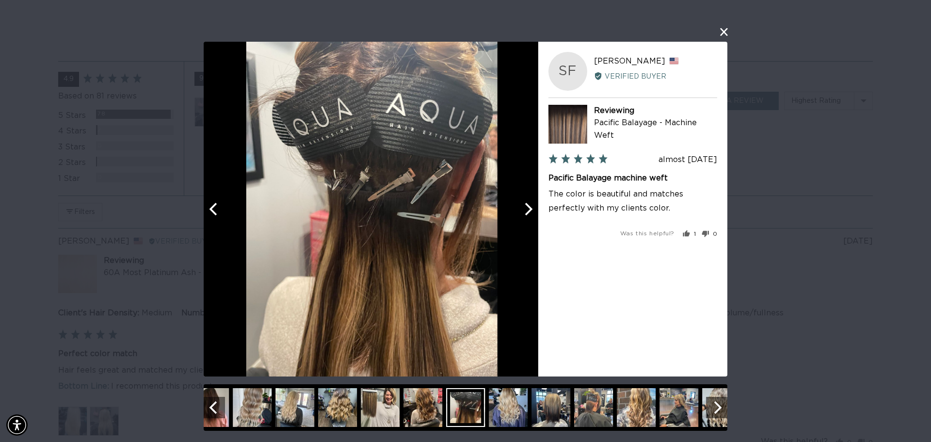
click at [529, 213] on icon "Next" at bounding box center [527, 208] width 13 height 13
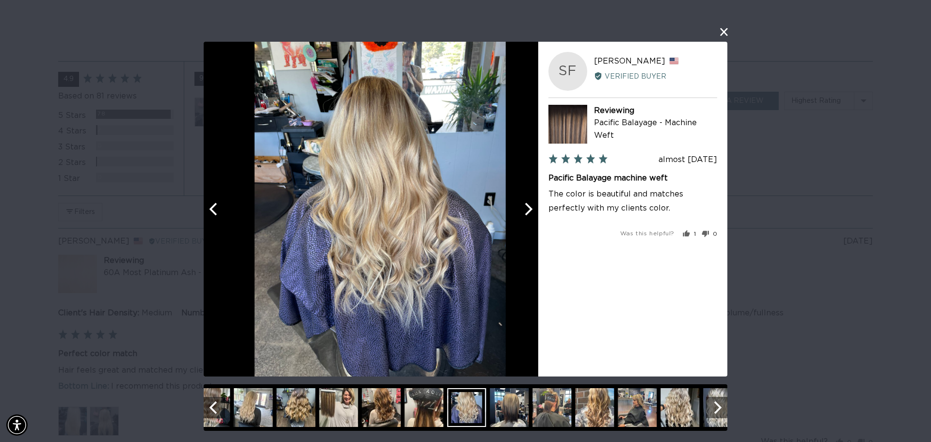
click at [529, 211] on icon "Next" at bounding box center [529, 208] width 8 height 13
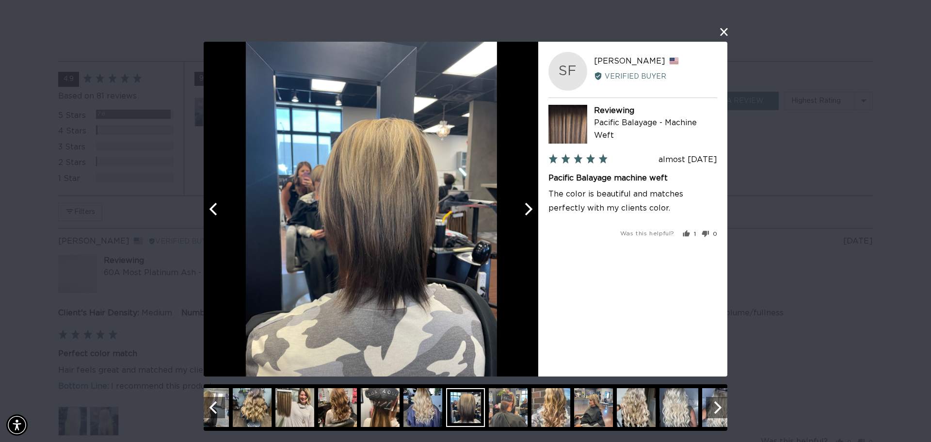
click at [529, 211] on icon "Next" at bounding box center [529, 208] width 8 height 13
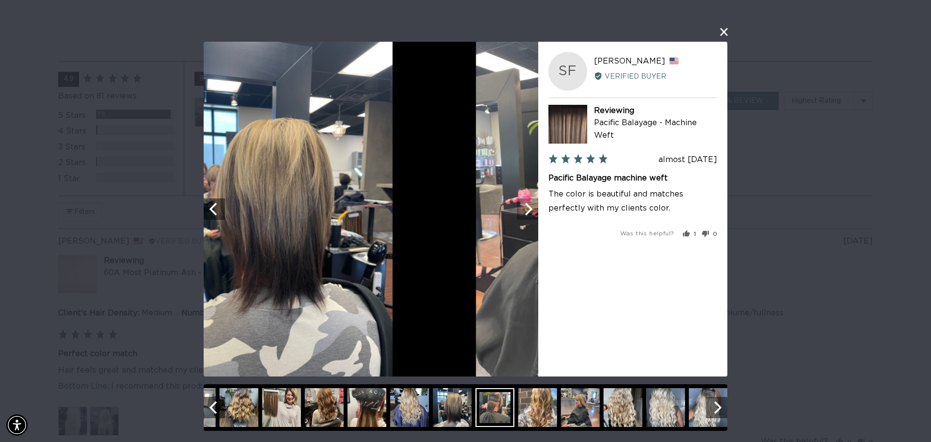
scroll to position [0, 1724]
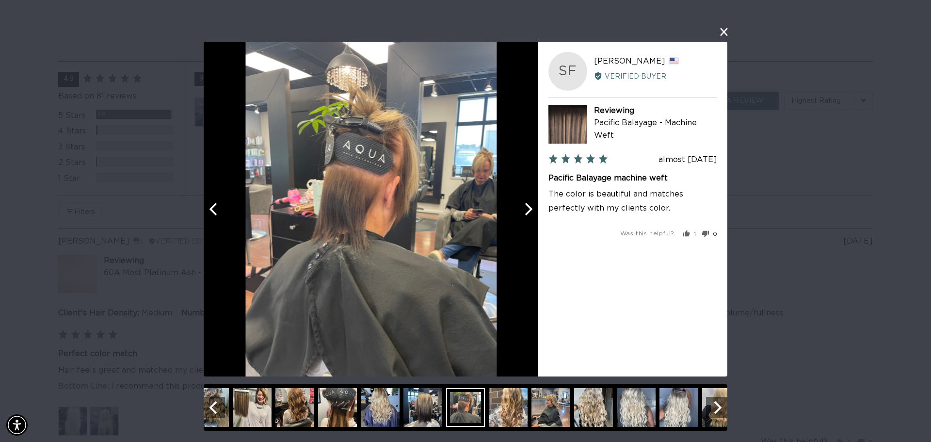
click at [529, 211] on icon "Next" at bounding box center [529, 208] width 8 height 13
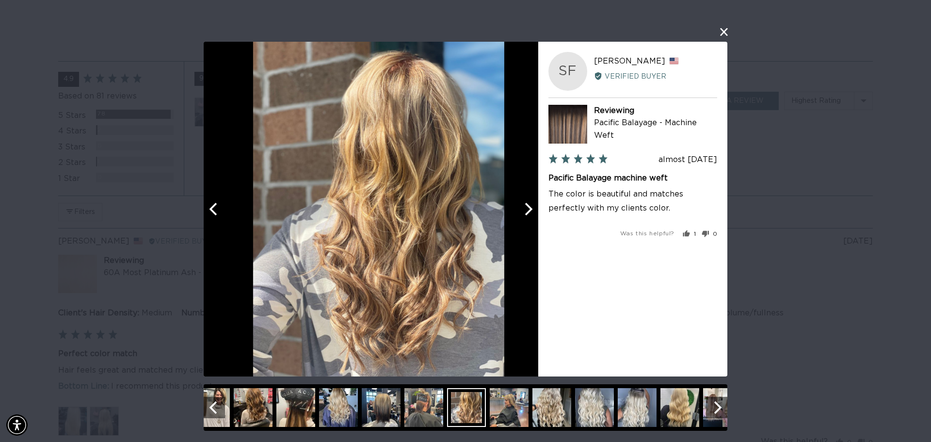
click at [529, 211] on icon "Next" at bounding box center [529, 208] width 8 height 13
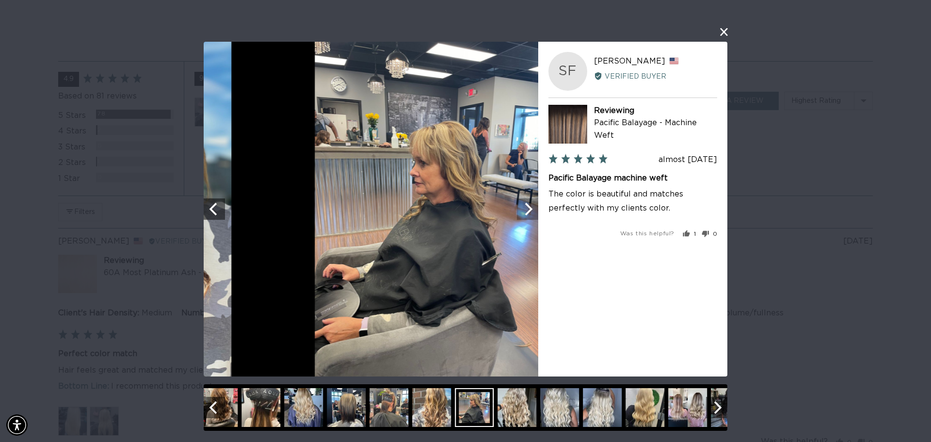
click at [529, 211] on icon "Next" at bounding box center [529, 208] width 8 height 13
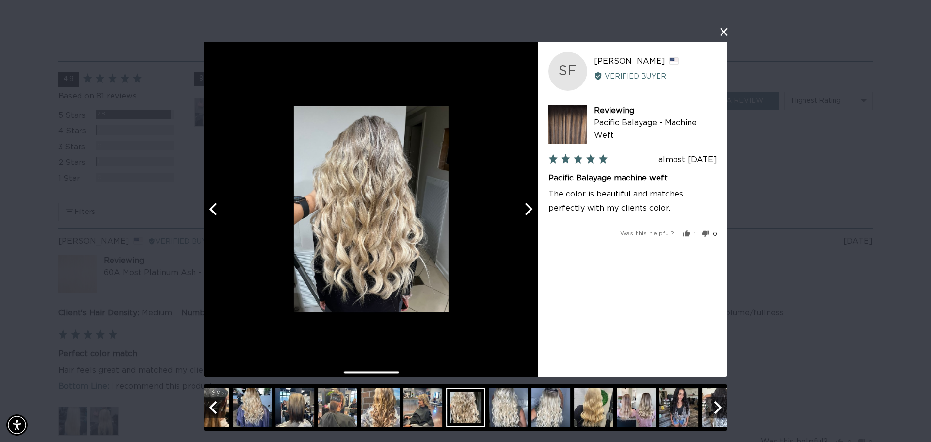
click at [529, 211] on icon "Next" at bounding box center [529, 208] width 8 height 13
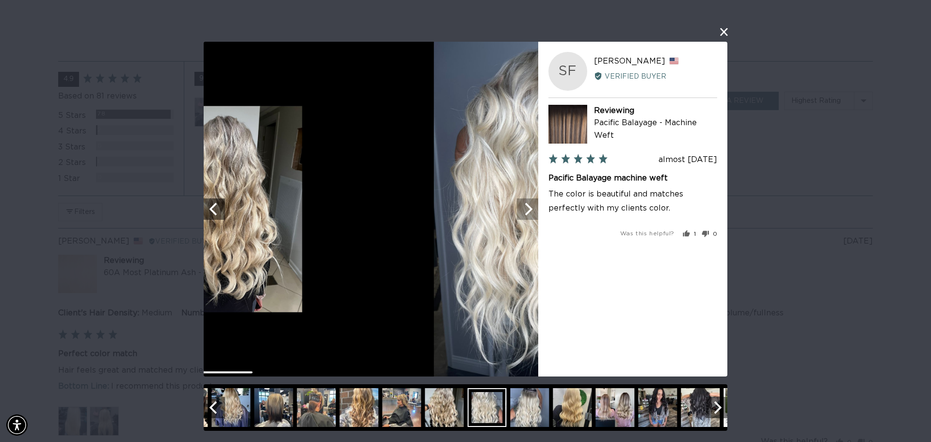
scroll to position [0, 0]
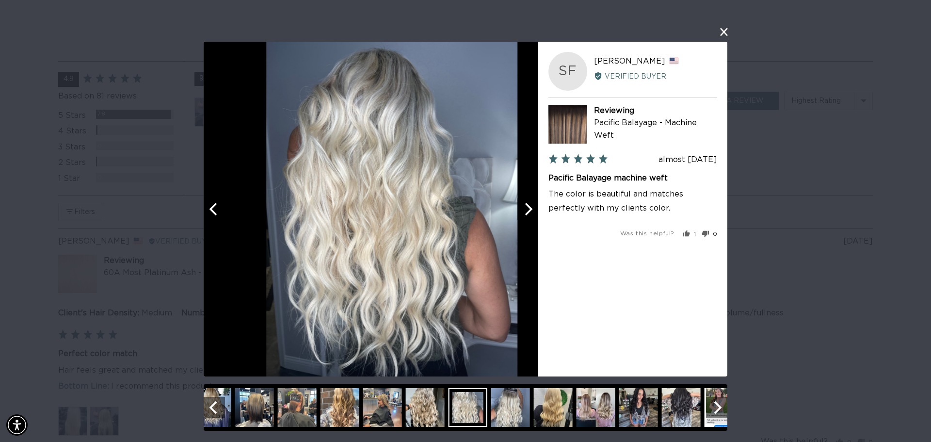
click at [529, 211] on icon "Next" at bounding box center [529, 208] width 8 height 13
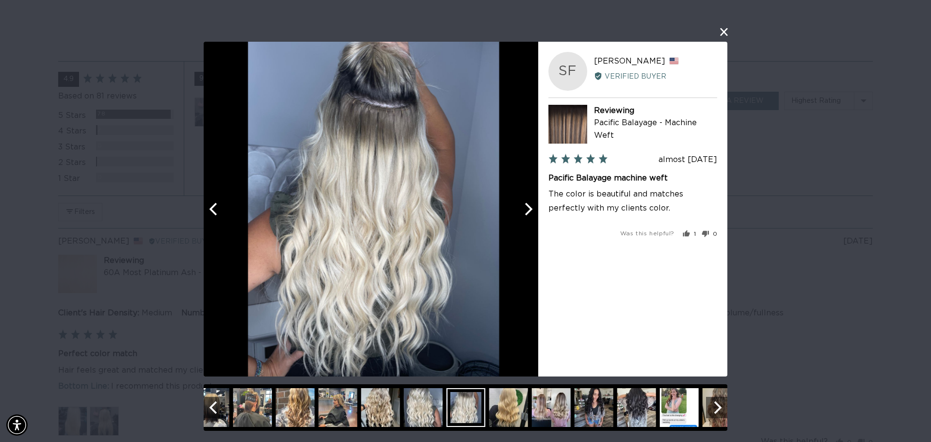
click at [529, 211] on icon "Next" at bounding box center [529, 208] width 8 height 13
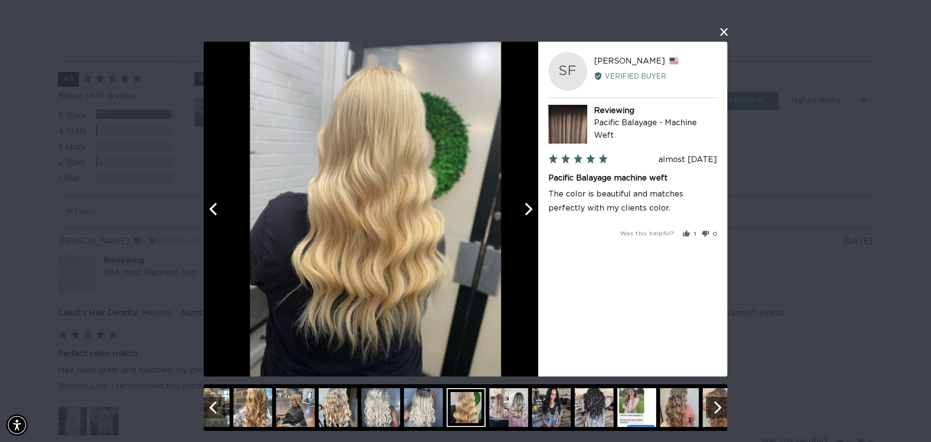
click at [529, 211] on icon "Next" at bounding box center [529, 208] width 8 height 13
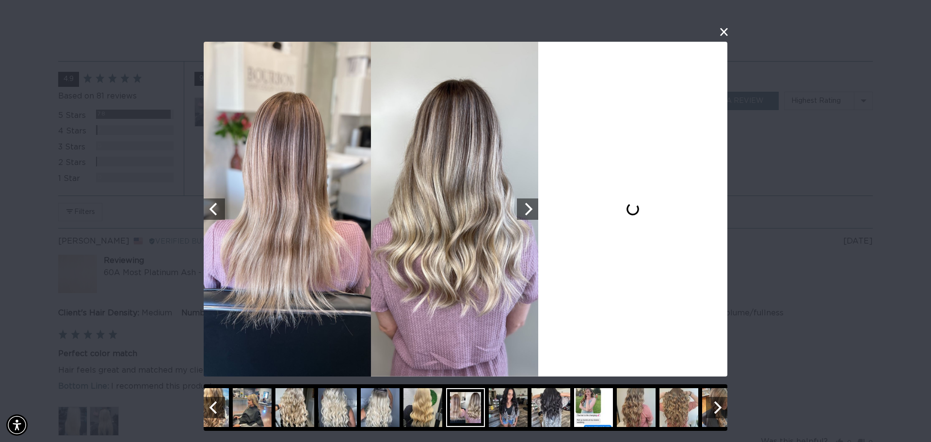
scroll to position [0, 862]
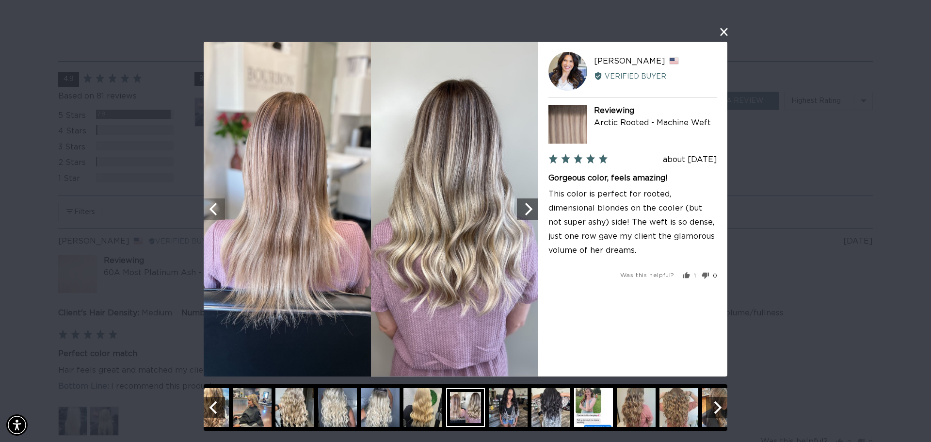
click at [212, 211] on icon "Previous" at bounding box center [213, 208] width 8 height 13
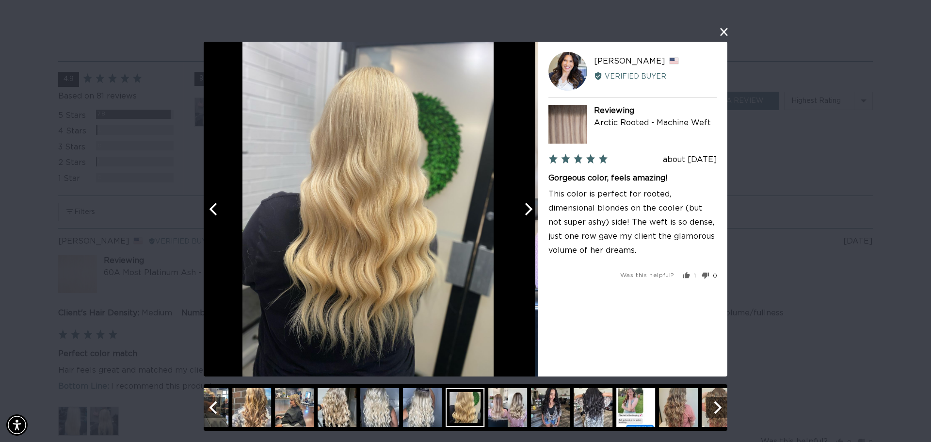
click at [222, 210] on button "Previous" at bounding box center [214, 208] width 21 height 21
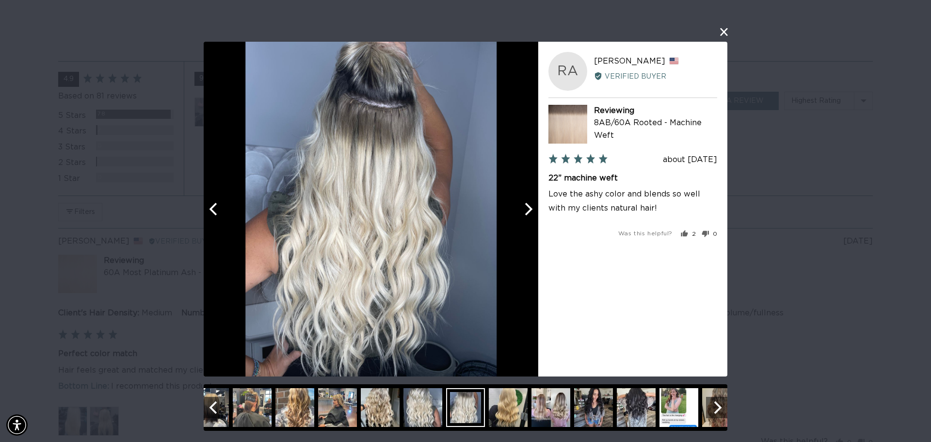
scroll to position [0, 1724]
click at [523, 213] on icon "Next" at bounding box center [527, 208] width 13 height 13
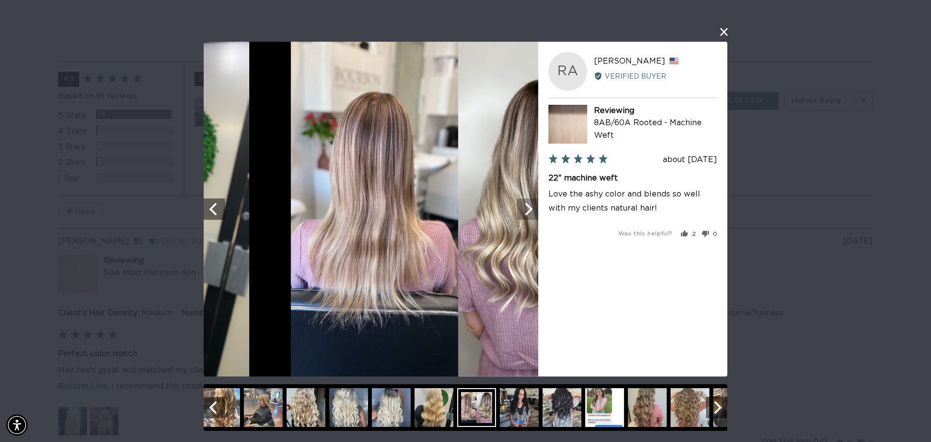
scroll to position [0, 0]
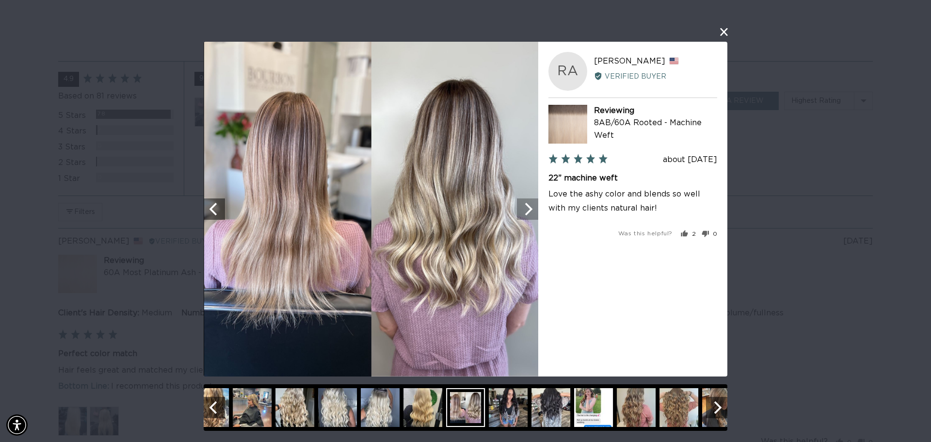
click at [523, 213] on icon "Next" at bounding box center [527, 208] width 13 height 13
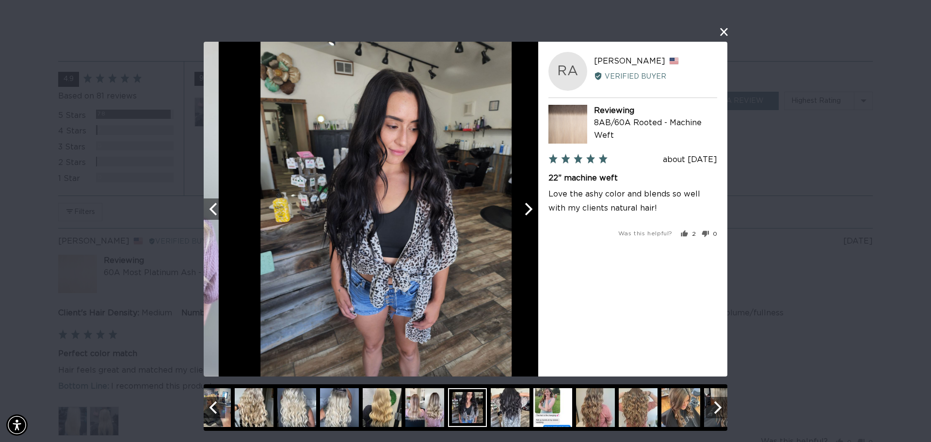
click at [523, 213] on icon "Next" at bounding box center [527, 208] width 13 height 13
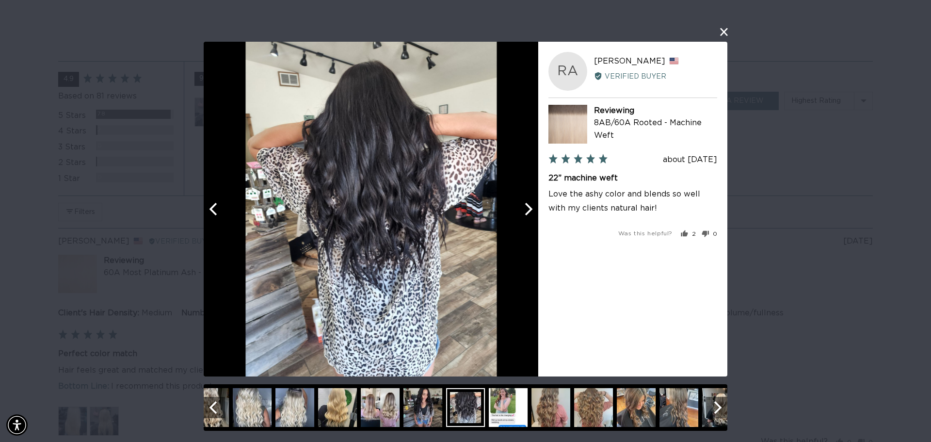
click at [523, 213] on icon "Next" at bounding box center [527, 208] width 13 height 13
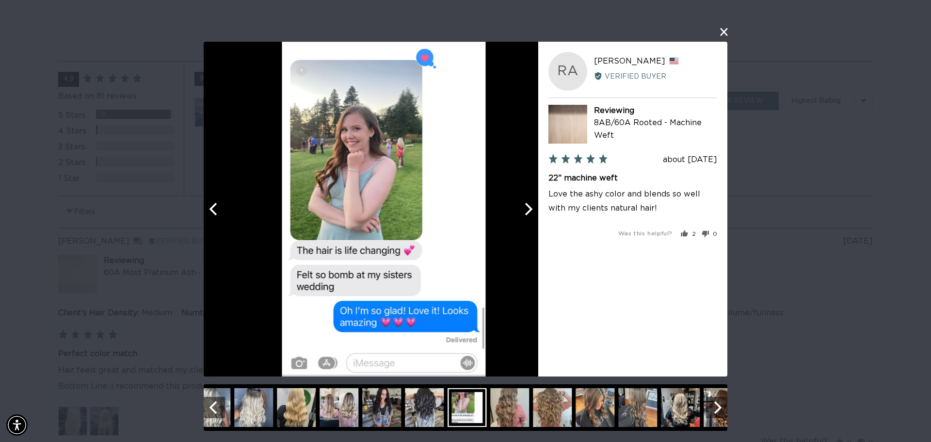
click at [523, 213] on icon "Next" at bounding box center [527, 208] width 13 height 13
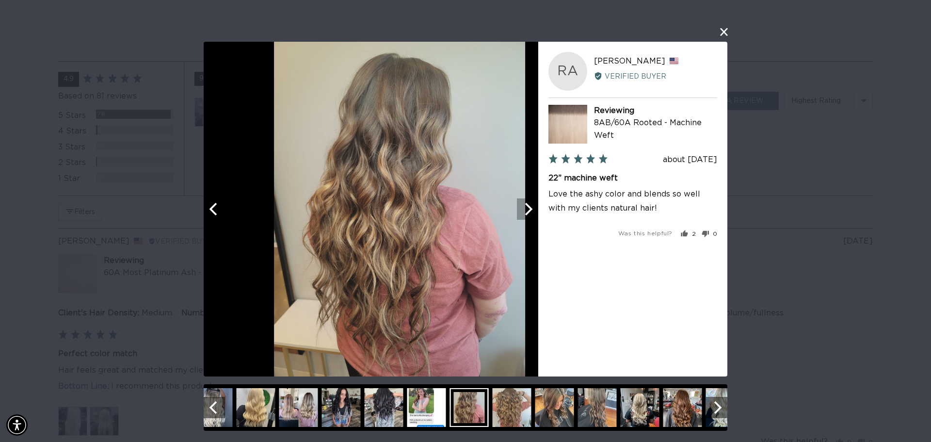
scroll to position [0, 862]
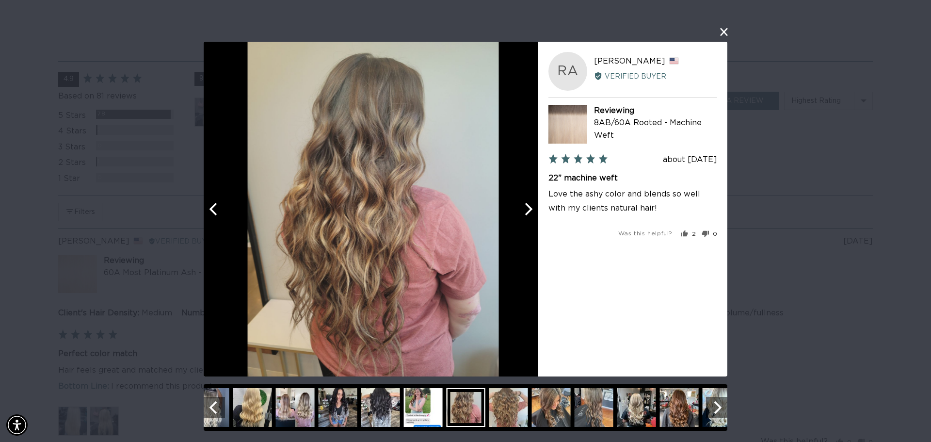
click at [523, 213] on icon "Next" at bounding box center [527, 208] width 13 height 13
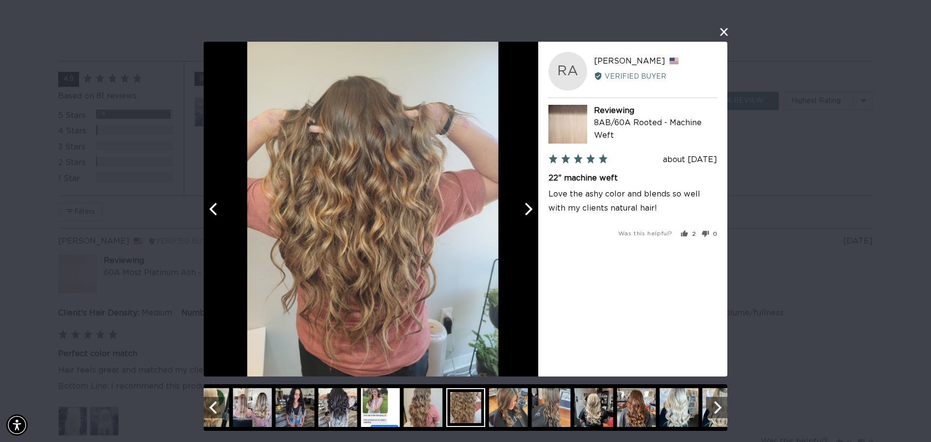
click at [523, 213] on icon "Next" at bounding box center [527, 208] width 13 height 13
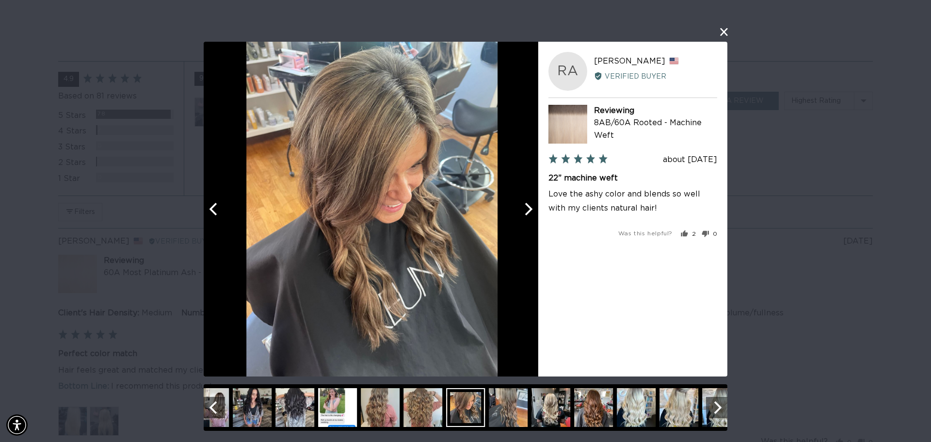
click at [523, 213] on icon "Next" at bounding box center [527, 208] width 13 height 13
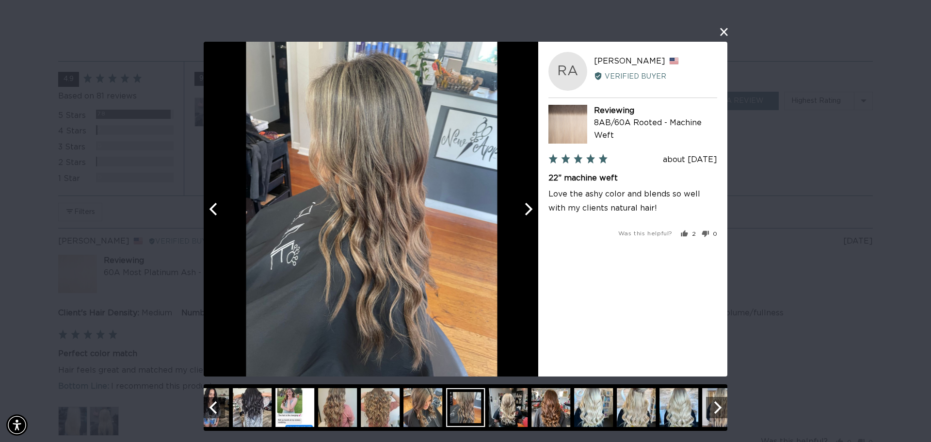
click at [523, 213] on icon "Next" at bounding box center [527, 208] width 13 height 13
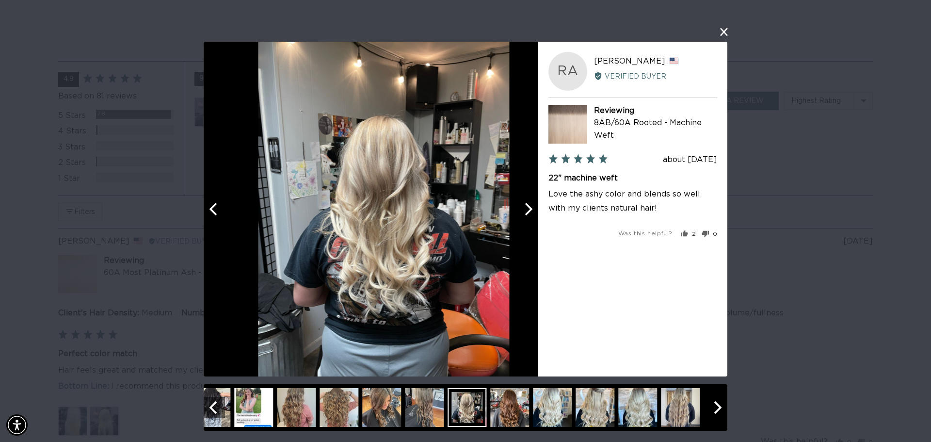
scroll to position [0, 1724]
click at [523, 213] on icon "Next" at bounding box center [527, 208] width 13 height 13
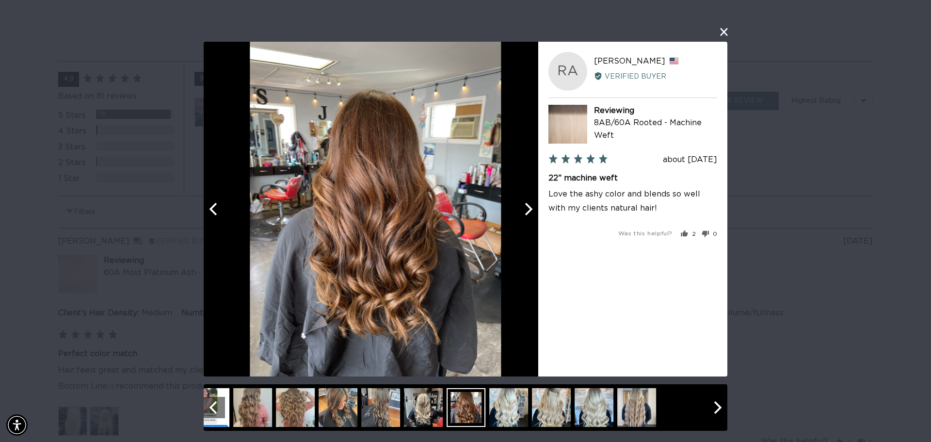
click at [523, 213] on icon "Next" at bounding box center [527, 208] width 13 height 13
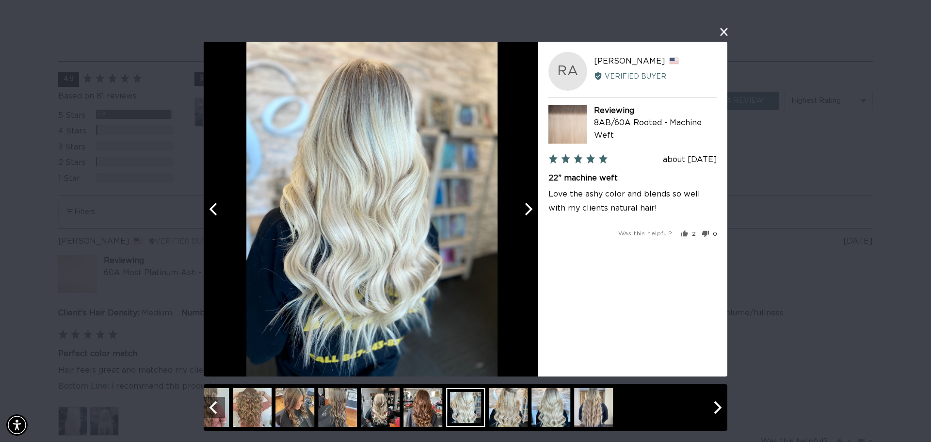
click at [523, 213] on icon "Next" at bounding box center [527, 208] width 13 height 13
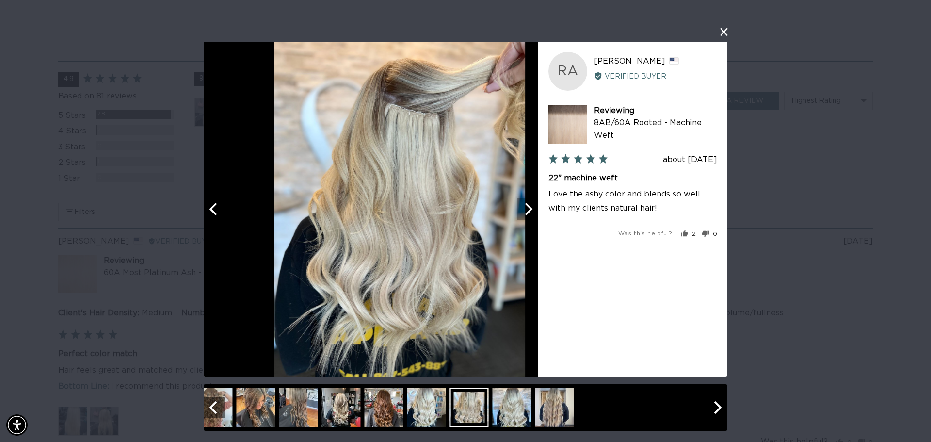
click at [523, 211] on icon "Next" at bounding box center [527, 208] width 13 height 13
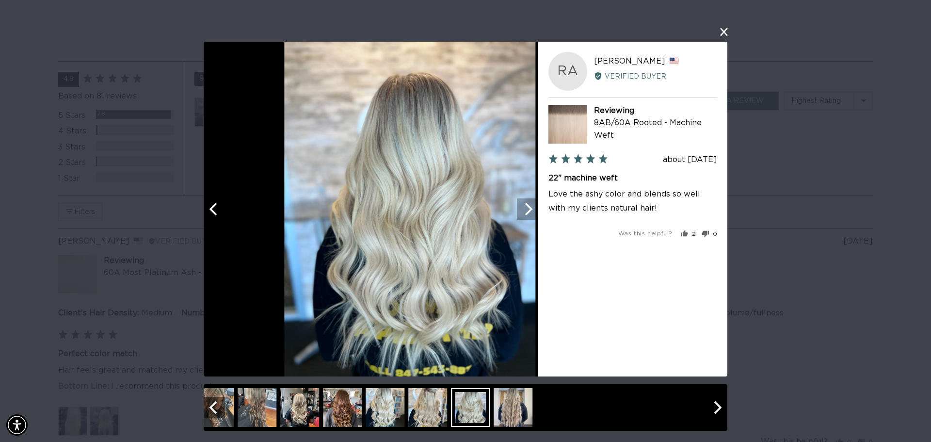
click at [523, 211] on icon "Next" at bounding box center [527, 208] width 13 height 13
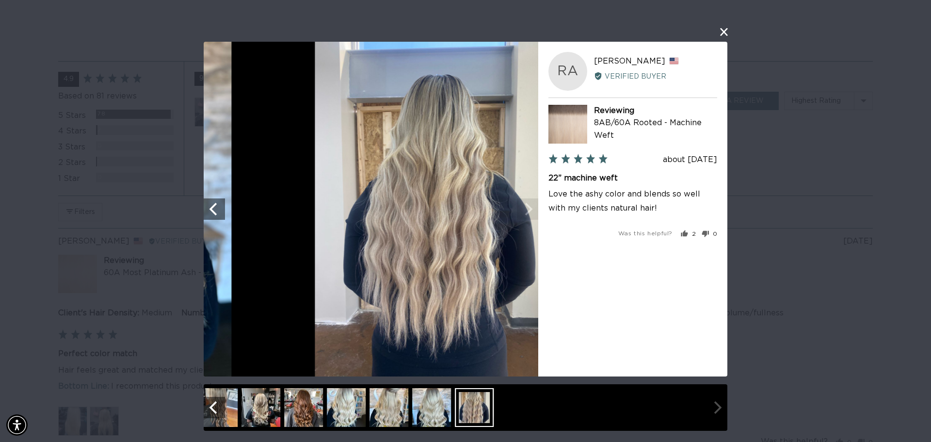
scroll to position [0, 0]
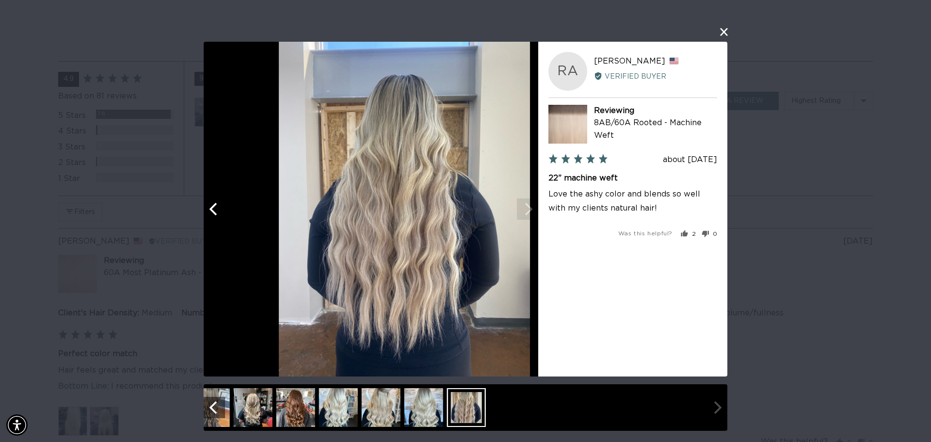
click at [523, 211] on img at bounding box center [404, 209] width 251 height 335
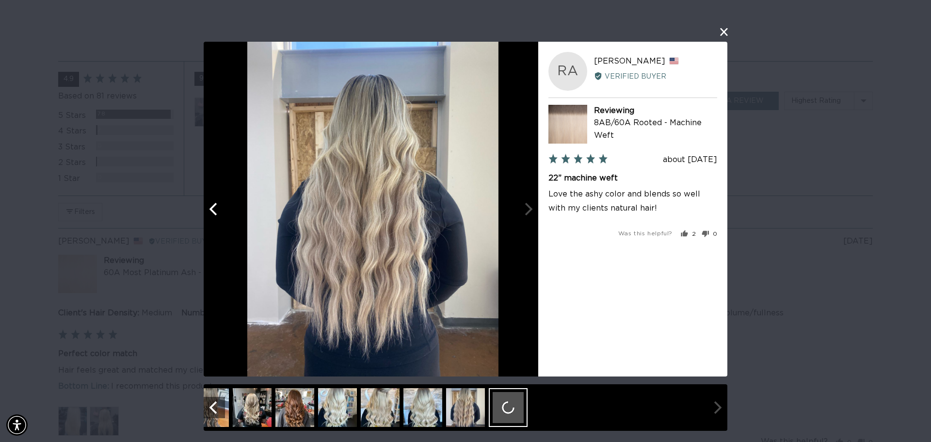
click at [523, 211] on div "Your browser doesn't support HTML5 videos. Your browser doesn't support HTML5 v…" at bounding box center [371, 209] width 335 height 335
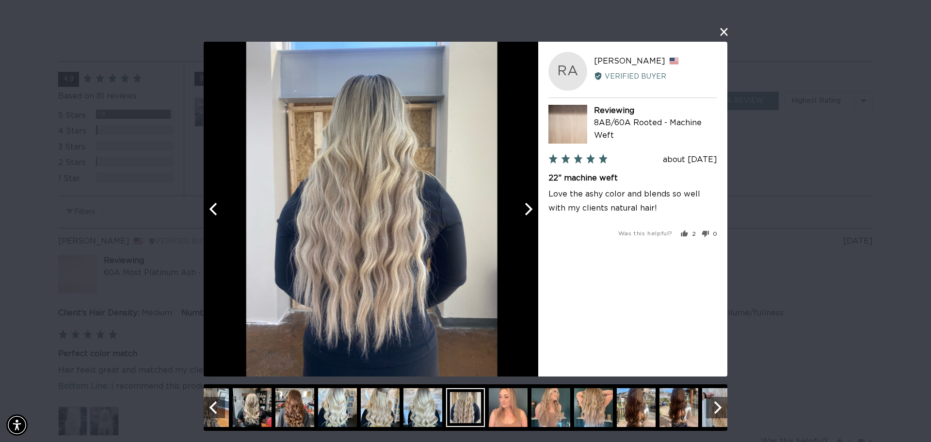
click at [521, 208] on icon "Next" at bounding box center [527, 208] width 13 height 13
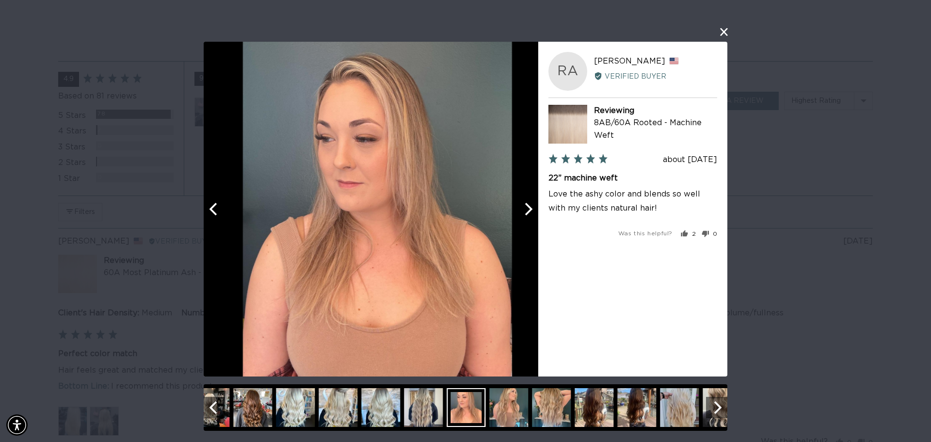
click at [526, 199] on button "Next" at bounding box center [527, 208] width 21 height 21
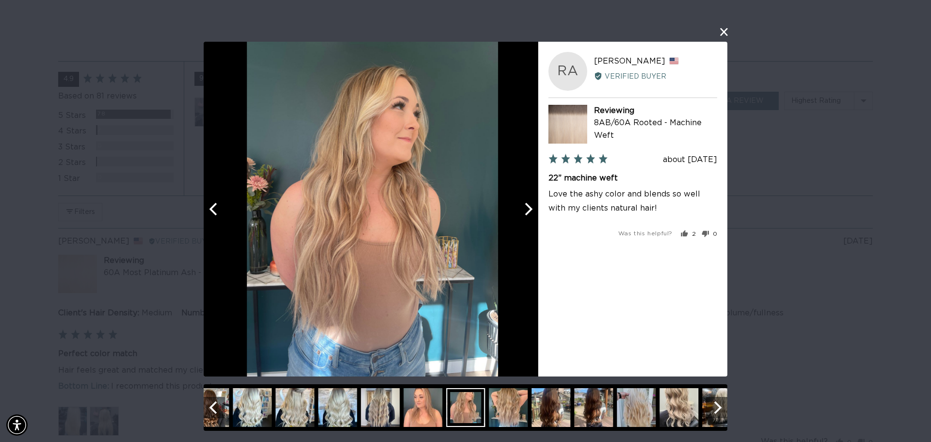
click at [526, 201] on button "Next" at bounding box center [527, 208] width 21 height 21
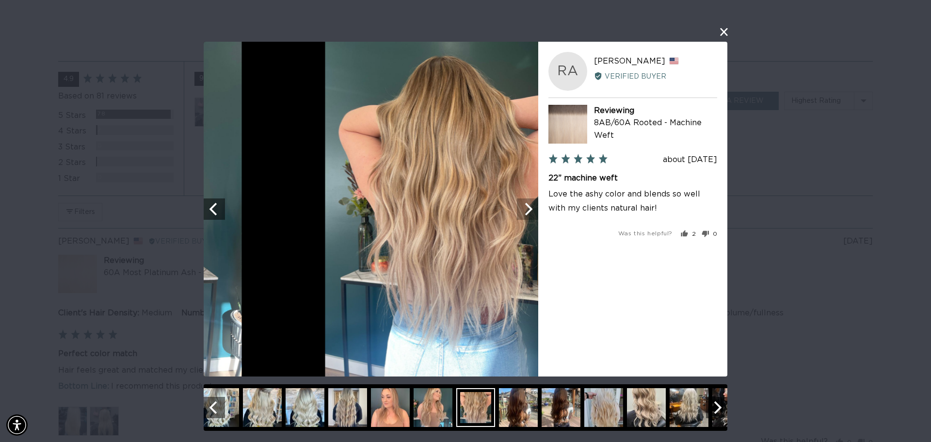
scroll to position [0, 862]
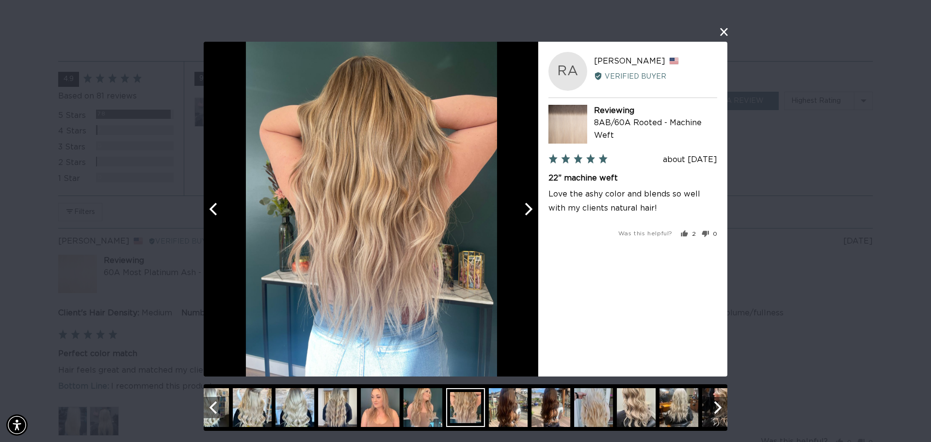
click at [526, 203] on button "Next" at bounding box center [527, 208] width 21 height 21
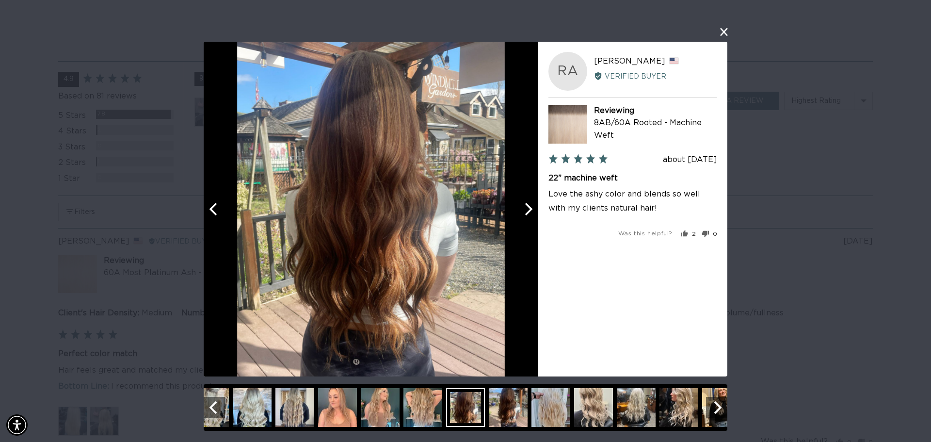
click at [526, 203] on icon "Next" at bounding box center [527, 208] width 13 height 13
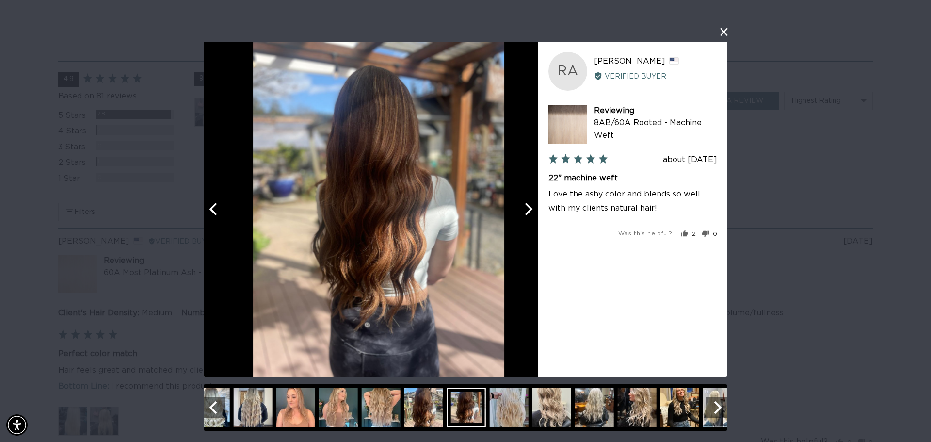
click at [526, 203] on icon "Next" at bounding box center [527, 208] width 13 height 13
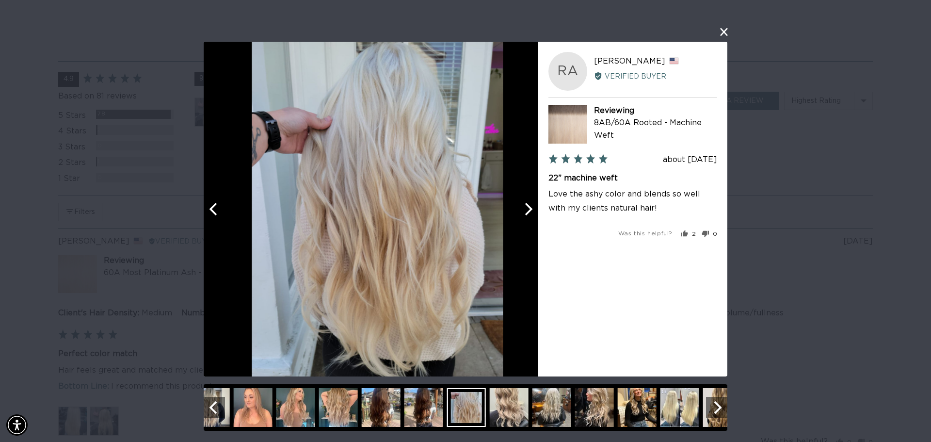
click at [524, 204] on icon "Next" at bounding box center [527, 208] width 13 height 13
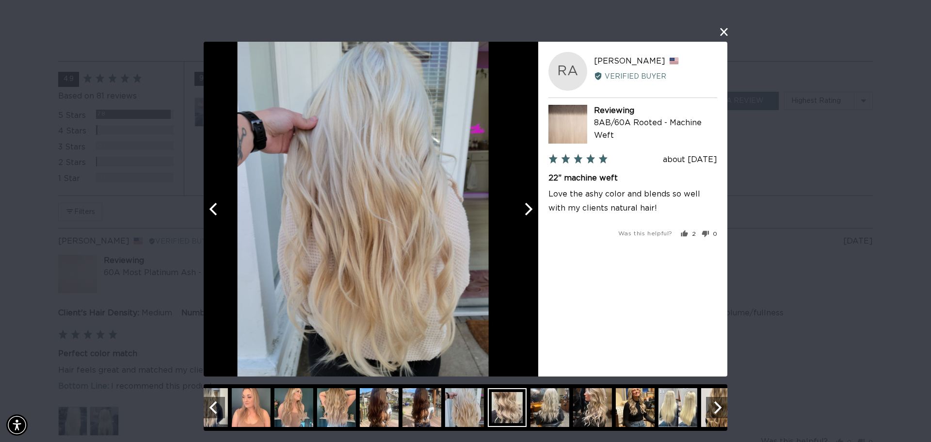
scroll to position [0, 1724]
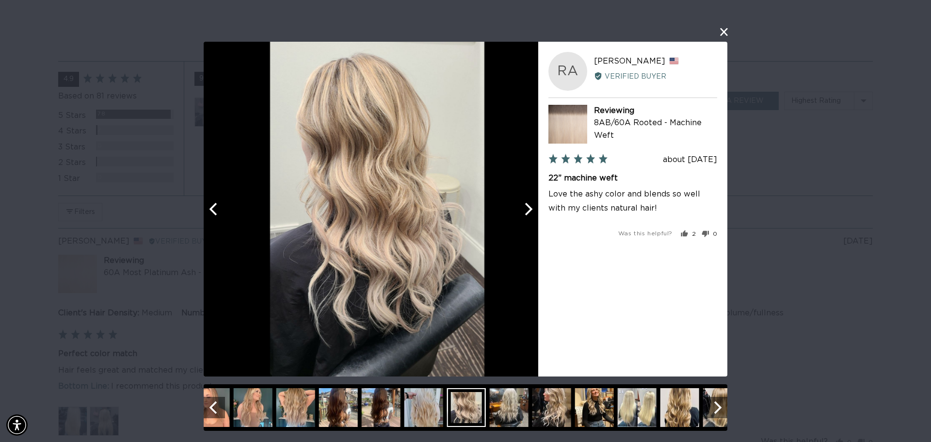
click at [524, 204] on icon "Next" at bounding box center [527, 208] width 13 height 13
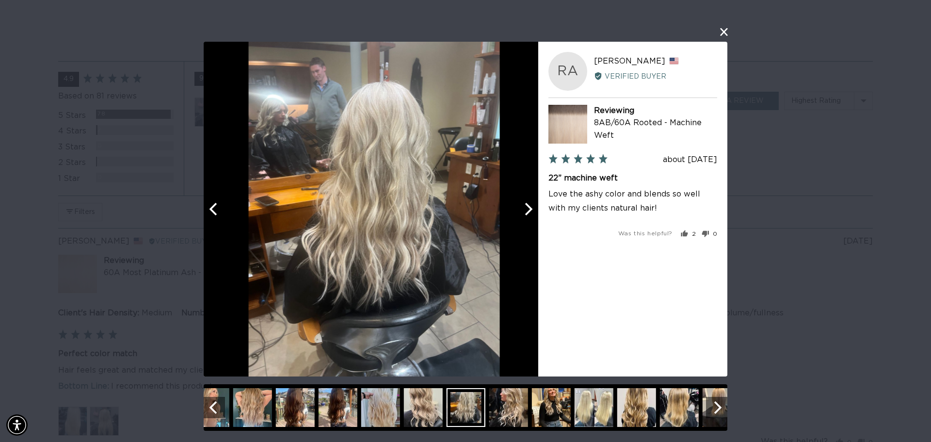
click at [524, 204] on icon "Next" at bounding box center [527, 208] width 13 height 13
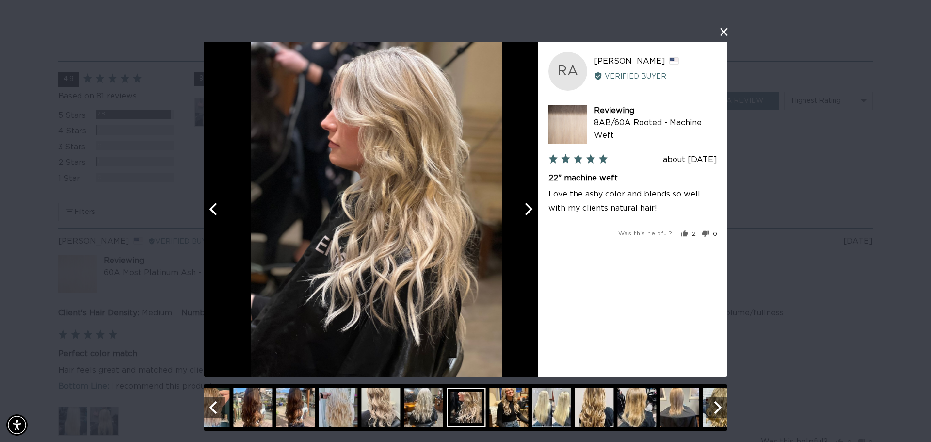
click at [524, 204] on icon "Next" at bounding box center [527, 208] width 13 height 13
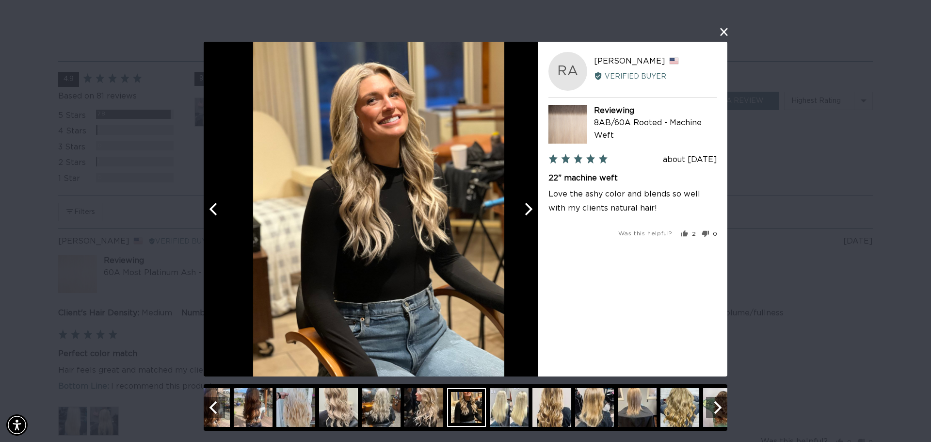
click at [524, 204] on icon "Next" at bounding box center [527, 208] width 13 height 13
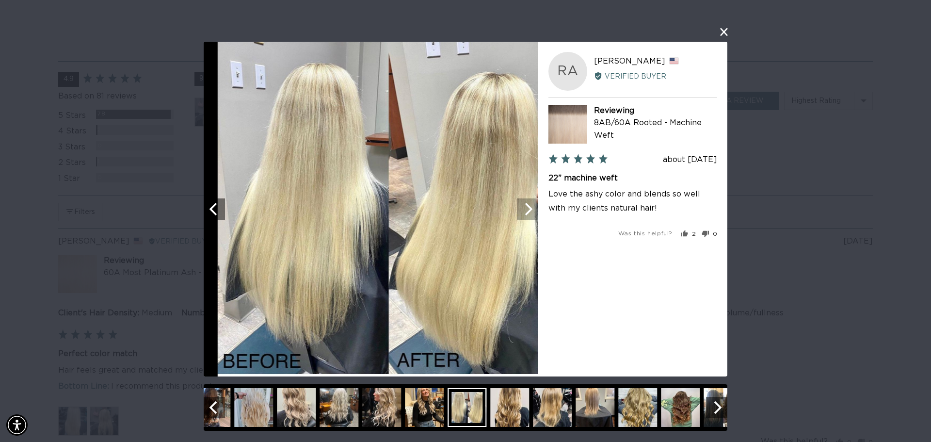
scroll to position [0, 0]
click at [524, 204] on icon "Next" at bounding box center [527, 208] width 13 height 13
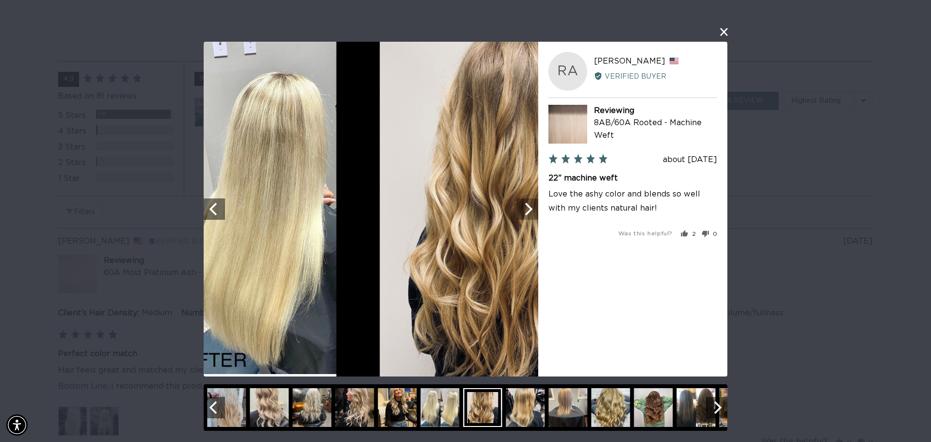
click at [524, 204] on icon "Next" at bounding box center [527, 208] width 13 height 13
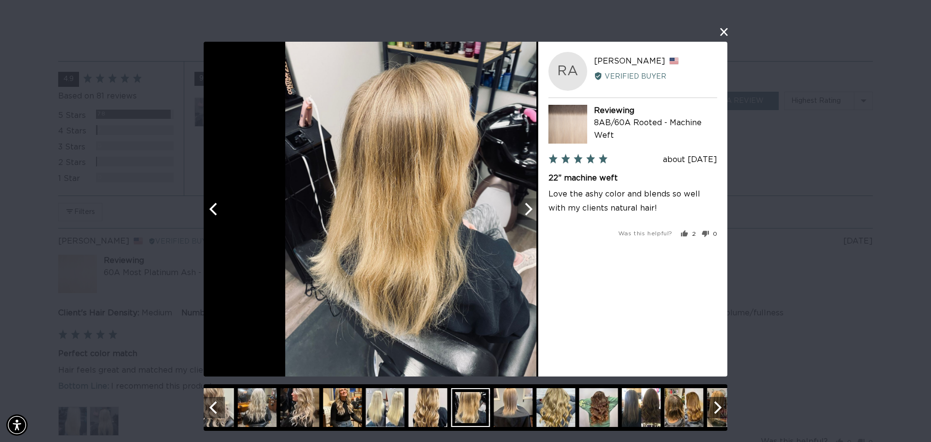
click at [524, 204] on icon "Next" at bounding box center [527, 208] width 13 height 13
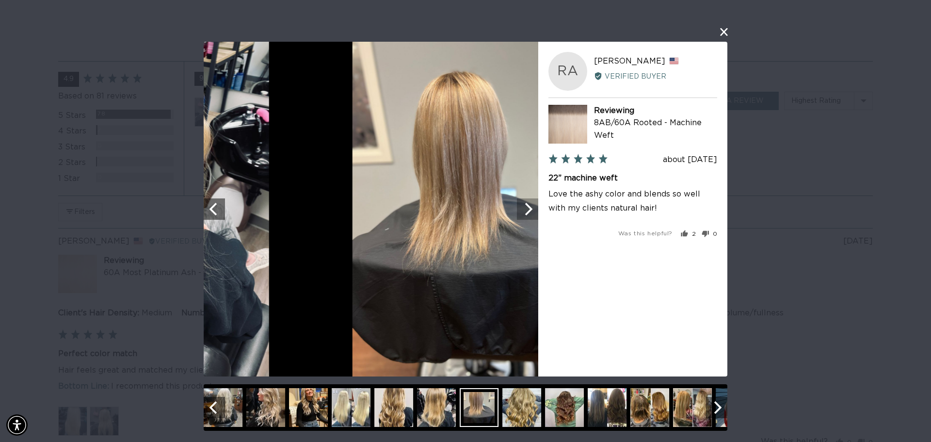
click at [524, 204] on icon "Next" at bounding box center [527, 208] width 13 height 13
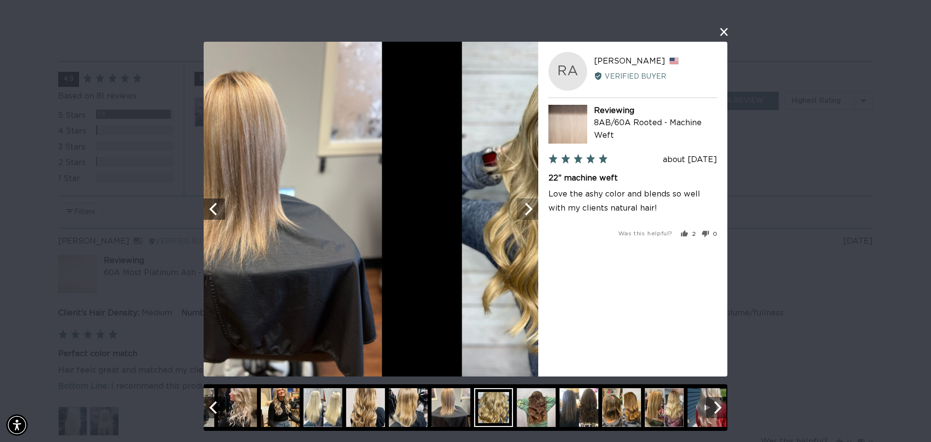
click at [524, 204] on icon "Next" at bounding box center [527, 208] width 13 height 13
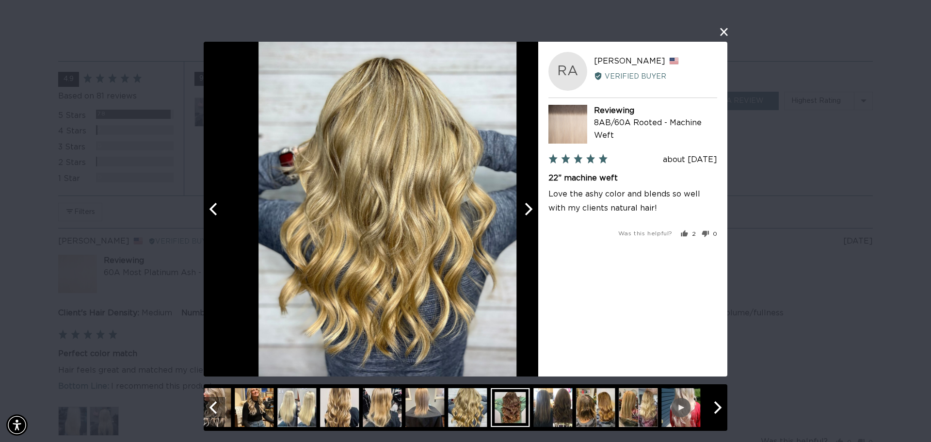
click at [524, 204] on icon "Next" at bounding box center [527, 208] width 13 height 13
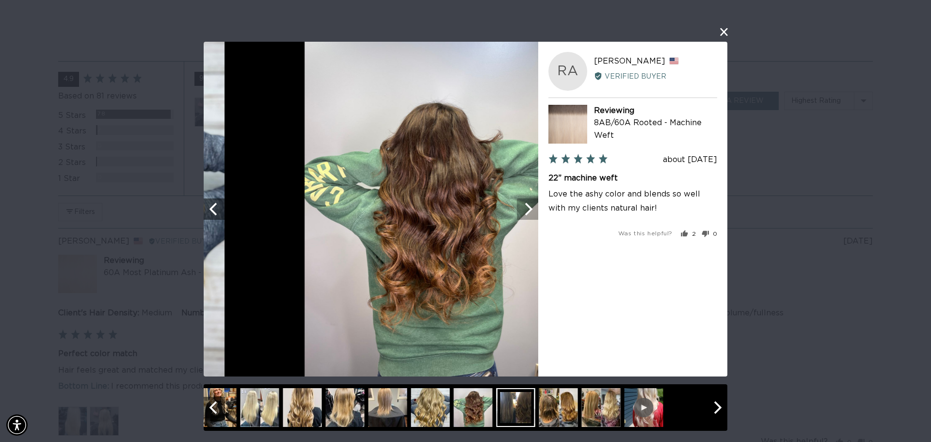
click at [524, 204] on icon "Next" at bounding box center [527, 208] width 13 height 13
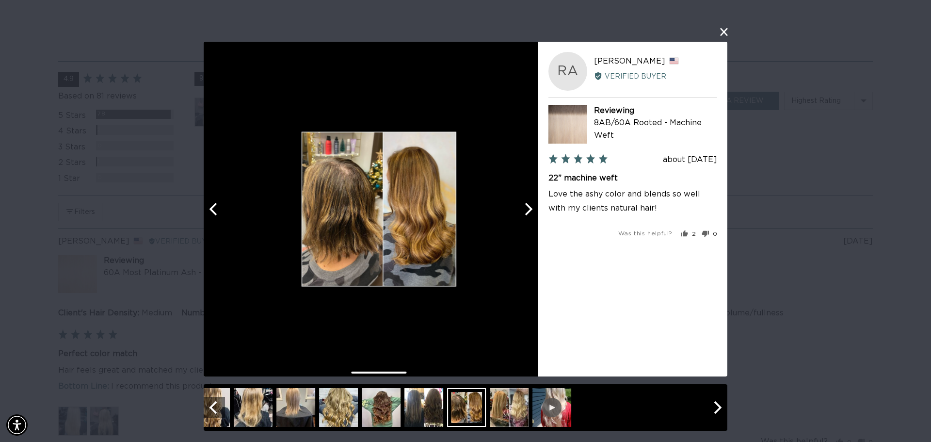
click at [524, 204] on icon "Next" at bounding box center [527, 208] width 13 height 13
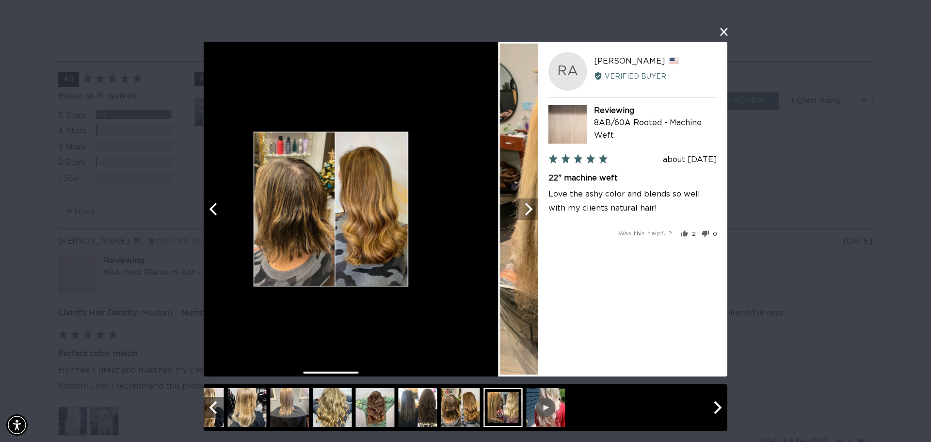
click at [524, 204] on icon "Next" at bounding box center [527, 208] width 13 height 13
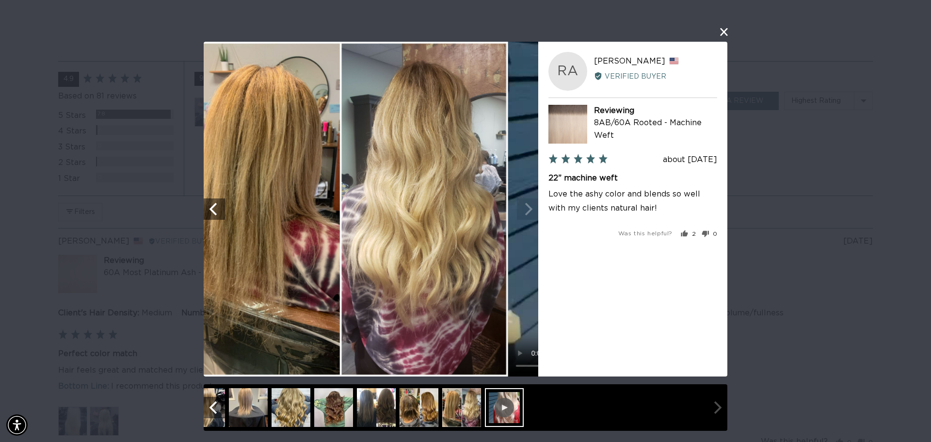
scroll to position [0, 862]
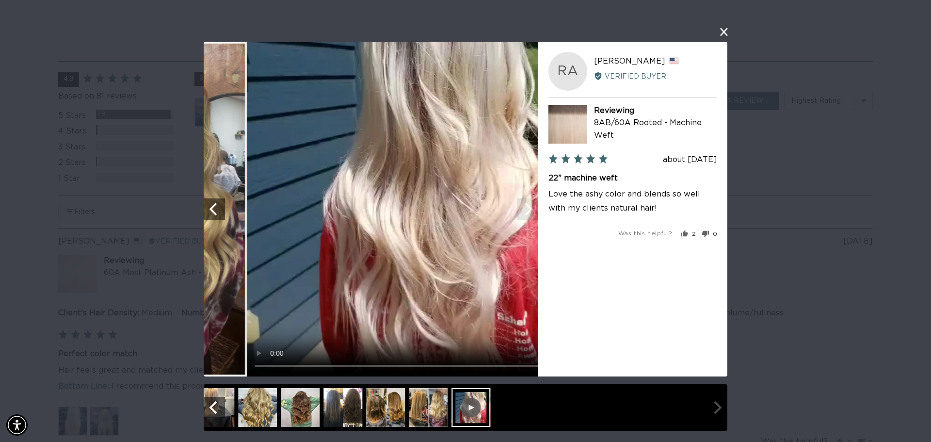
click at [524, 204] on video "Your browser doesn't support HTML5 videos." at bounding box center [414, 209] width 335 height 335
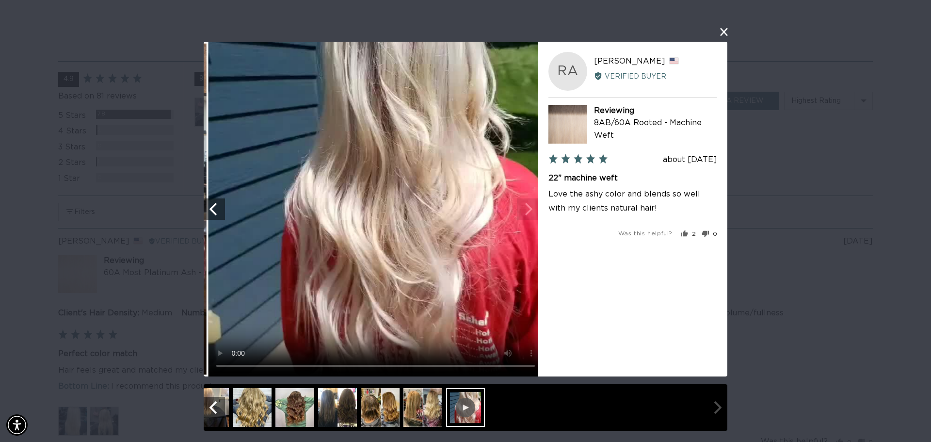
click at [524, 204] on video "Your browser doesn't support HTML5 videos." at bounding box center [375, 209] width 335 height 335
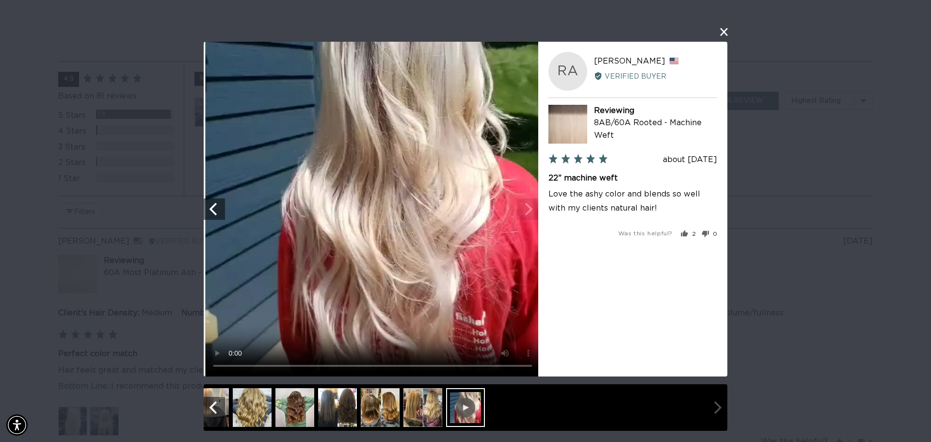
click at [524, 204] on video "Your browser doesn't support HTML5 videos." at bounding box center [372, 209] width 335 height 335
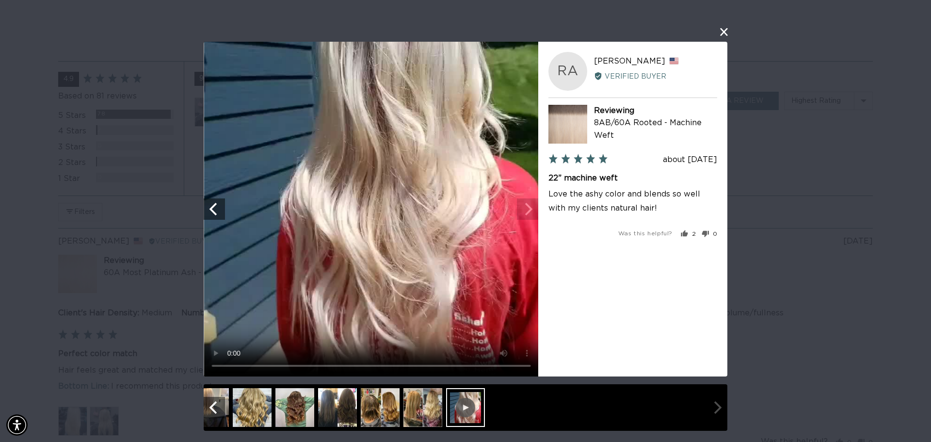
click at [525, 208] on video "Your browser doesn't support HTML5 videos." at bounding box center [371, 209] width 335 height 335
click at [527, 215] on video "Your browser doesn't support HTML5 videos." at bounding box center [371, 209] width 335 height 335
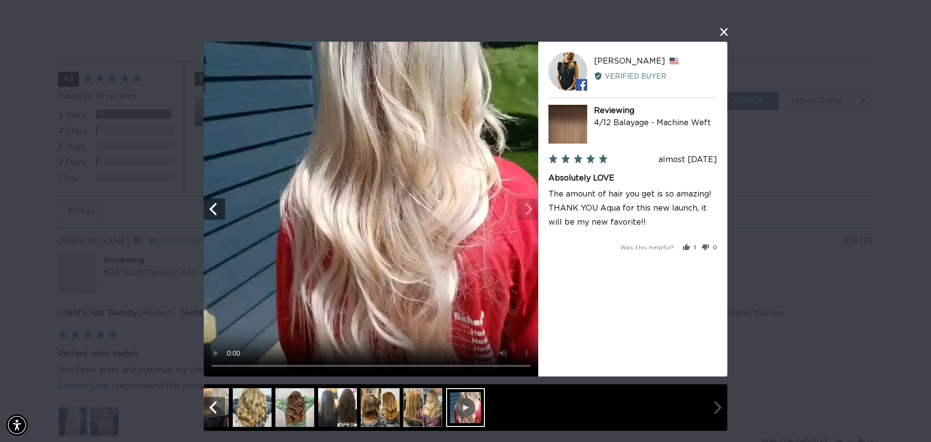
click at [720, 35] on button "close this modal window" at bounding box center [724, 32] width 12 height 12
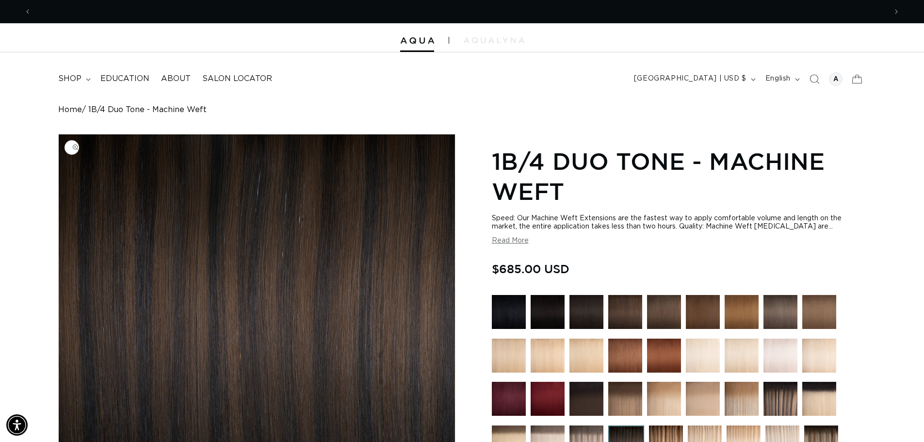
scroll to position [0, 855]
